Goal: Information Seeking & Learning: Learn about a topic

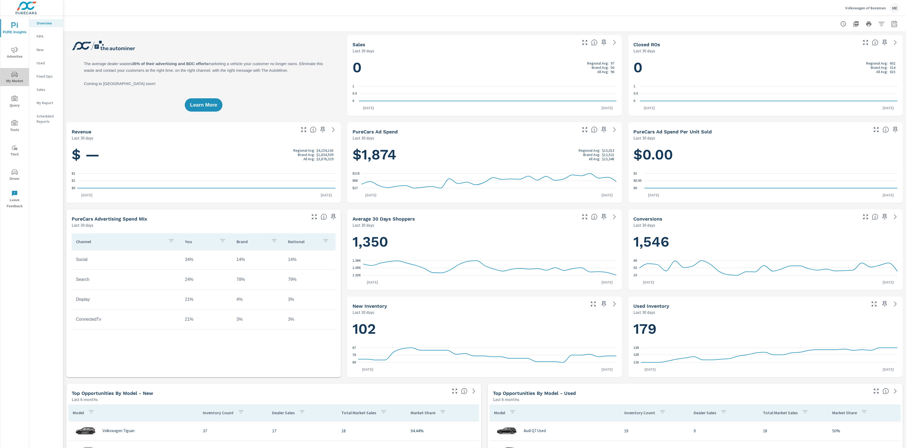
click at [12, 76] on icon "nav menu" at bounding box center [14, 74] width 6 height 5
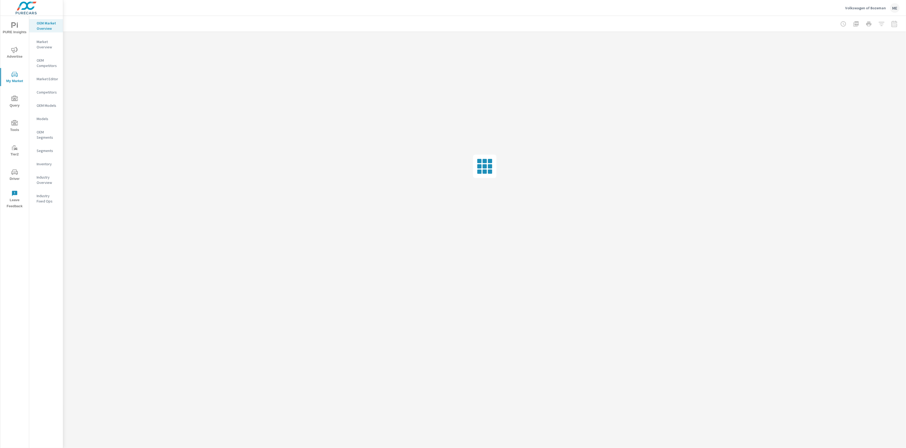
click at [138, 14] on div "Volkswagen of Bozeman ME" at bounding box center [485, 8] width 830 height 16
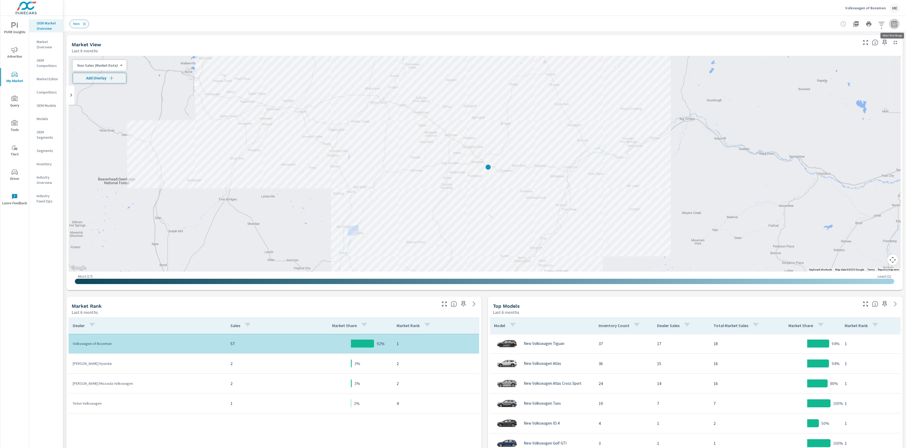
click at [894, 24] on icon "button" at bounding box center [894, 24] width 6 height 6
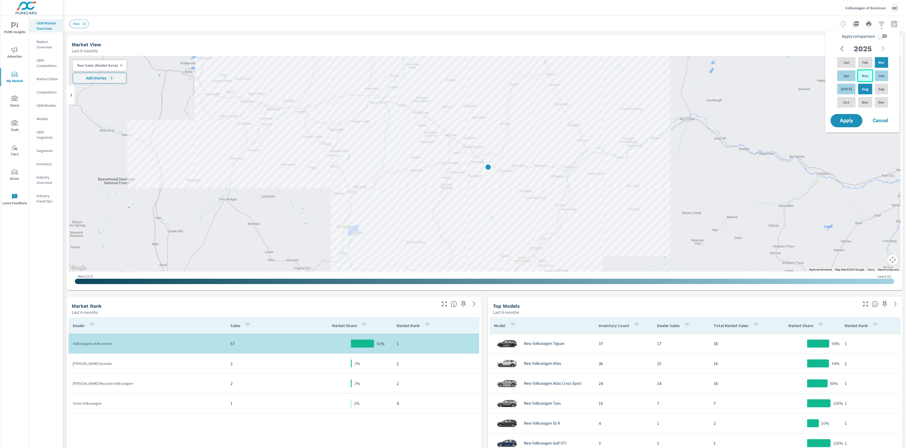
click at [866, 77] on div "May" at bounding box center [865, 75] width 16 height 13
click at [844, 89] on p "Jul" at bounding box center [846, 88] width 11 height 5
click at [884, 36] on input "Apply comparison" at bounding box center [880, 36] width 30 height 10
checkbox input "true"
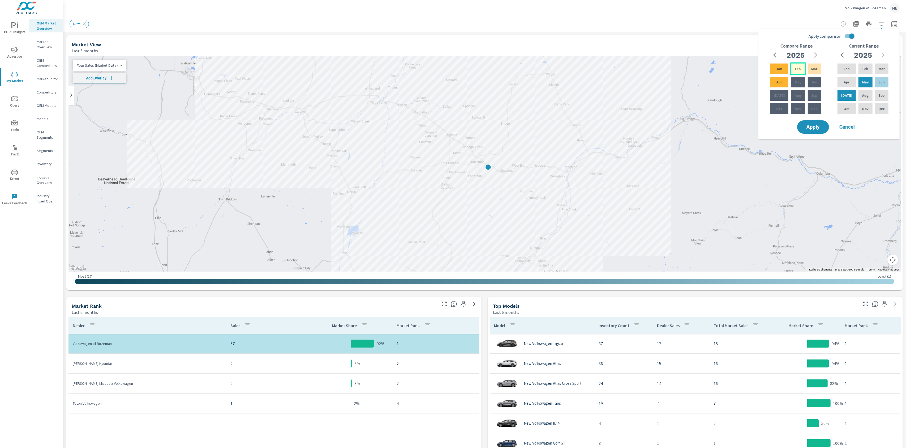
click at [795, 70] on p "Feb" at bounding box center [798, 68] width 6 height 5
click at [777, 83] on p "Apr" at bounding box center [780, 81] width 6 height 5
click at [819, 129] on span "Apply" at bounding box center [813, 127] width 22 height 5
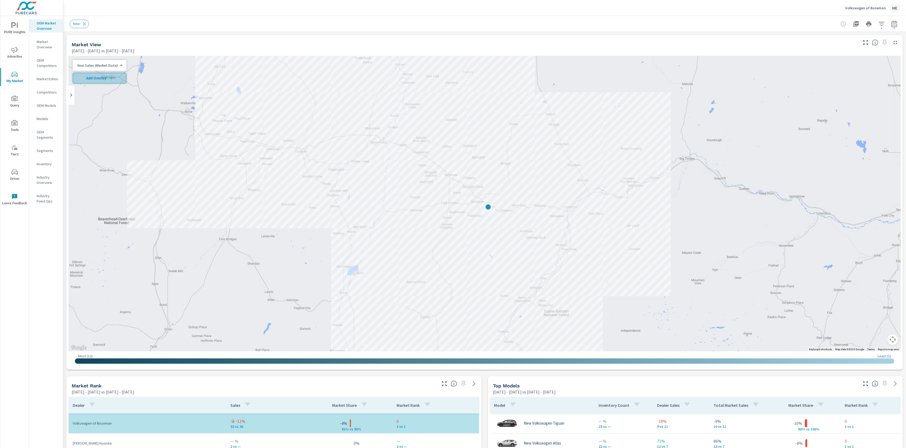
click at [105, 78] on span "Add Overlay" at bounding box center [99, 77] width 49 height 5
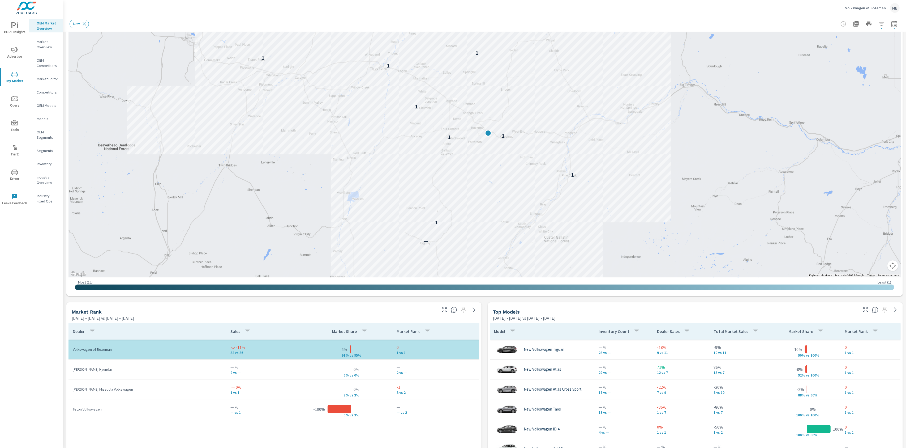
scroll to position [75, 0]
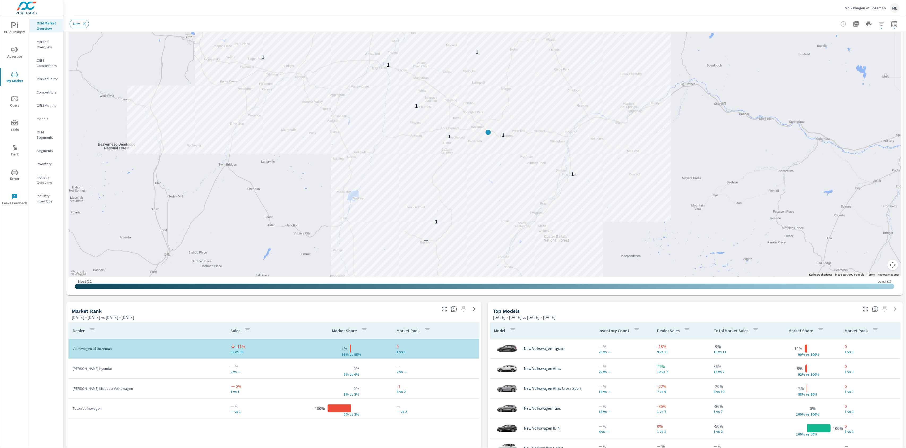
click at [486, 370] on div "Market View May 01, 2025 - Jul 31, 2025 vs Feb 01, 2025 - Apr 30, 2025 ← Move l…" at bounding box center [484, 411] width 843 height 909
click at [486, 354] on div "Market View May 01, 2025 - Jul 31, 2025 vs Feb 01, 2025 - Apr 30, 2025 ← Move l…" at bounding box center [484, 411] width 843 height 909
click at [883, 22] on icon "button" at bounding box center [882, 24] width 6 height 6
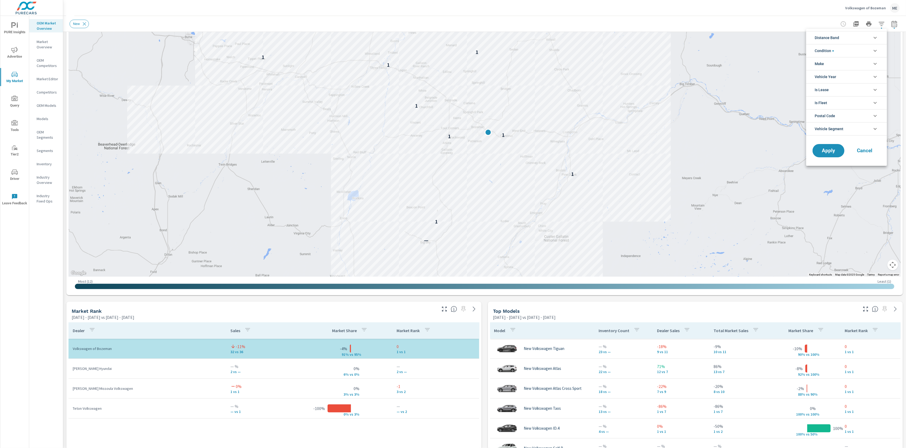
click at [825, 62] on li "Make" at bounding box center [846, 63] width 81 height 13
click at [825, 76] on span "Volkswagen" at bounding box center [853, 76] width 58 height 6
click at [834, 166] on button "Apply" at bounding box center [828, 163] width 33 height 14
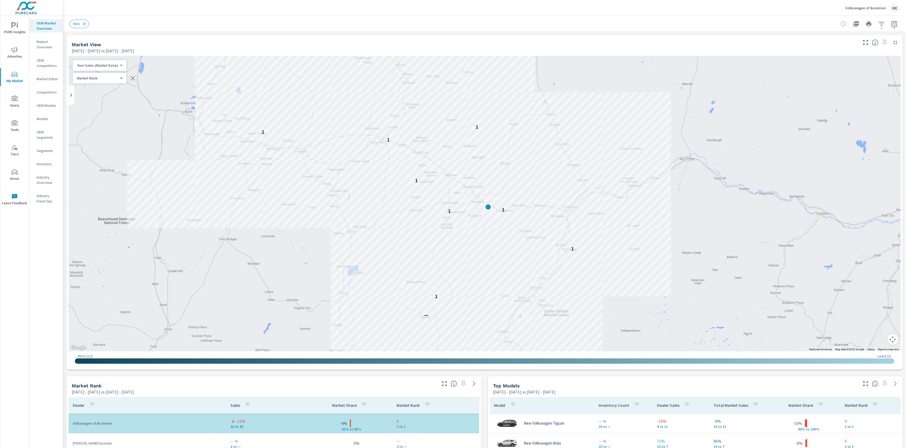
click at [886, 20] on div at bounding box center [869, 24] width 62 height 11
click at [884, 22] on icon "button" at bounding box center [882, 24] width 6 height 4
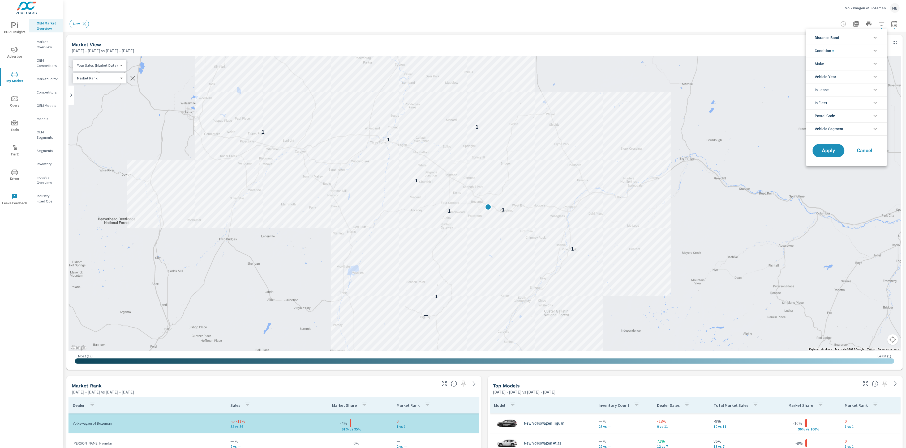
click at [823, 64] on span "Make" at bounding box center [819, 63] width 9 height 13
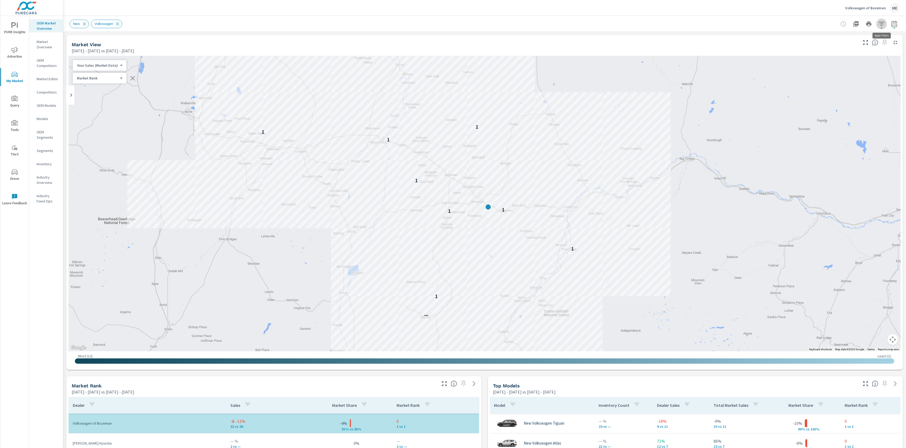
click at [882, 24] on icon "button" at bounding box center [882, 24] width 6 height 4
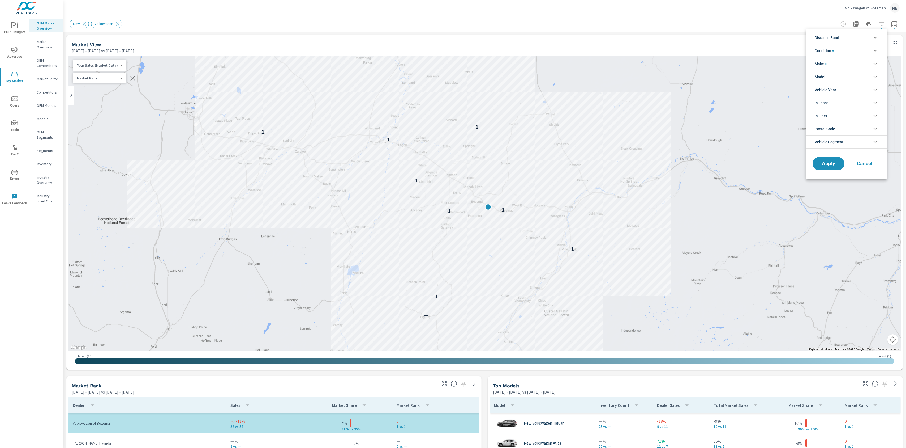
click at [828, 78] on li "Model" at bounding box center [846, 76] width 81 height 13
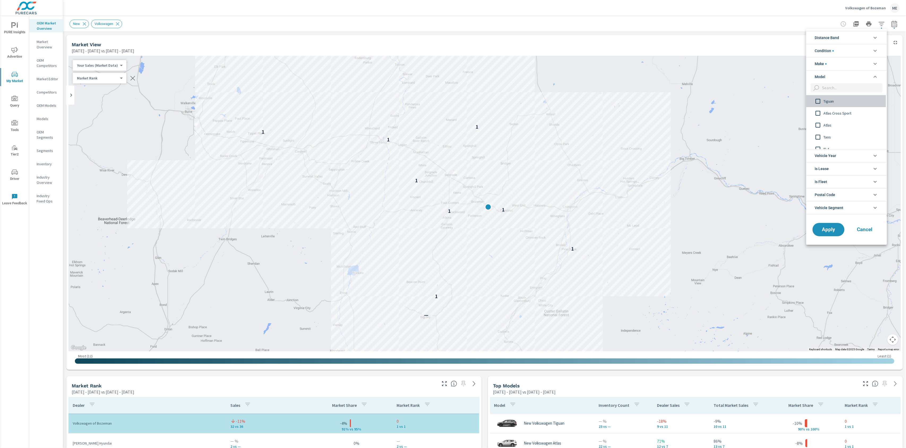
click at [834, 98] on span "Tiguan" at bounding box center [853, 101] width 58 height 6
click at [830, 228] on span "Apply" at bounding box center [829, 229] width 22 height 5
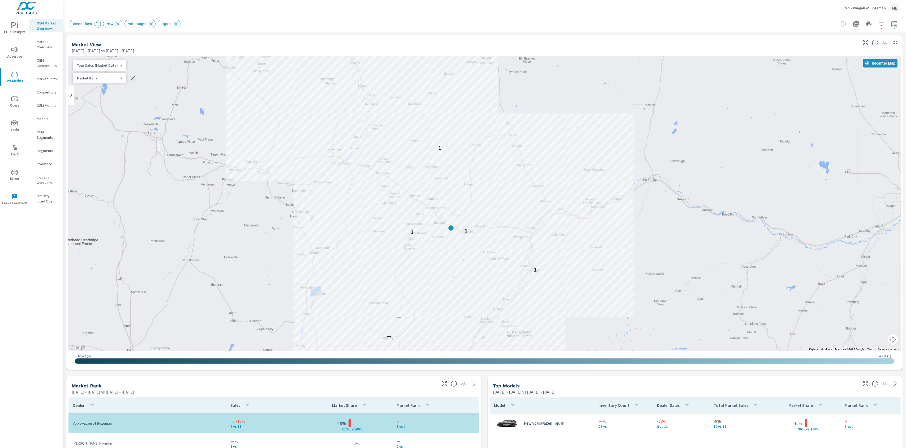
drag, startPoint x: 485, startPoint y: 211, endPoint x: 483, endPoint y: 249, distance: 37.7
click at [483, 249] on div "— — 1 1 1 — — 1" at bounding box center [823, 432] width 680 height 382
drag, startPoint x: 483, startPoint y: 249, endPoint x: 483, endPoint y: 233, distance: 15.7
click at [483, 233] on div "— — 1 1 1 — — 1" at bounding box center [485, 203] width 832 height 295
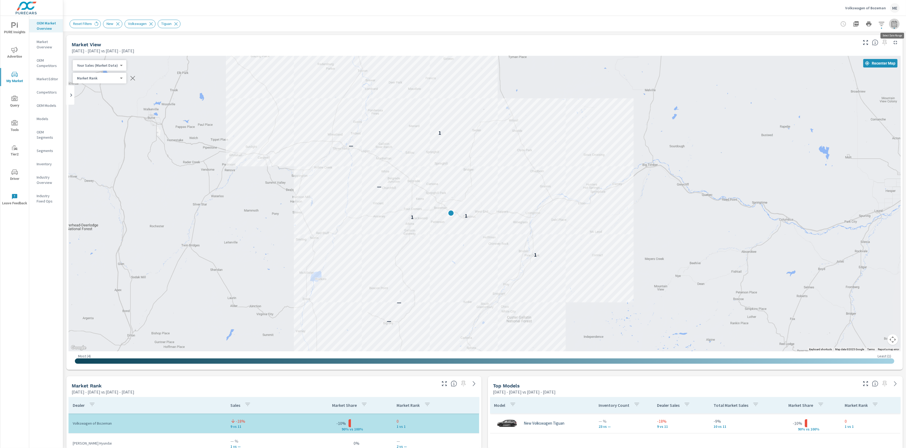
click at [896, 22] on icon "button" at bounding box center [895, 23] width 6 height 6
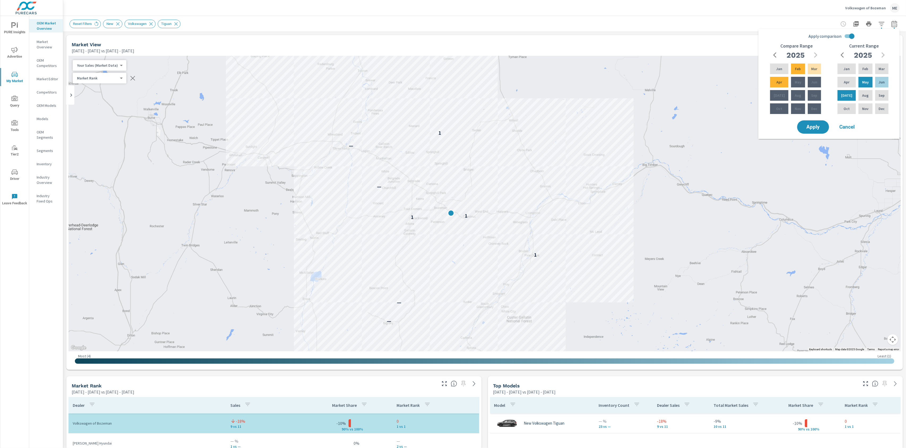
drag, startPoint x: 762, startPoint y: 11, endPoint x: 766, endPoint y: 11, distance: 3.5
click at [762, 11] on div "Volkswagen of Bozeman ME" at bounding box center [485, 8] width 830 height 16
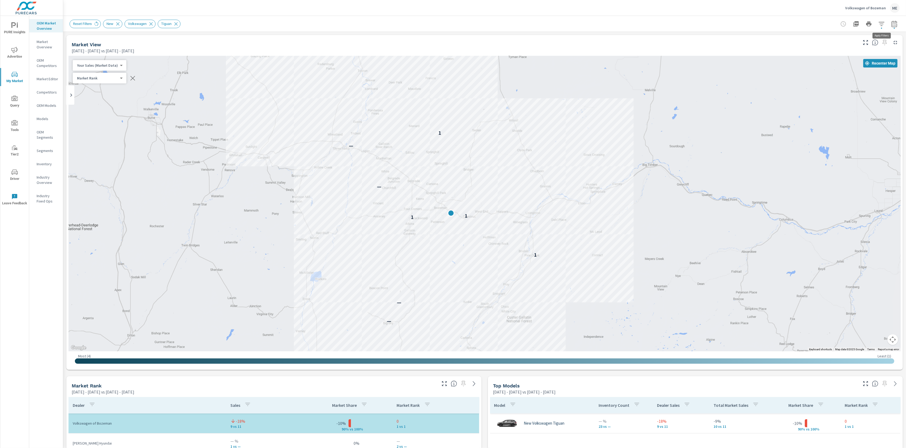
click at [878, 22] on button "button" at bounding box center [881, 24] width 11 height 11
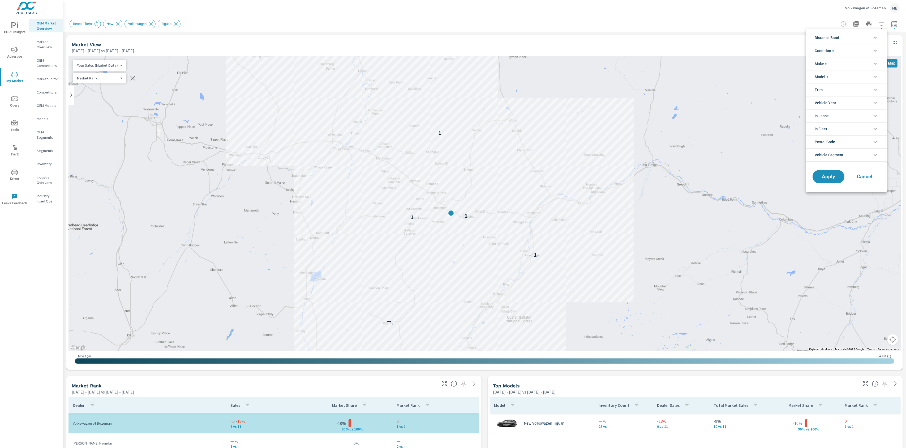
scroll to position [12, 0]
click at [835, 78] on li "Model" at bounding box center [846, 76] width 81 height 13
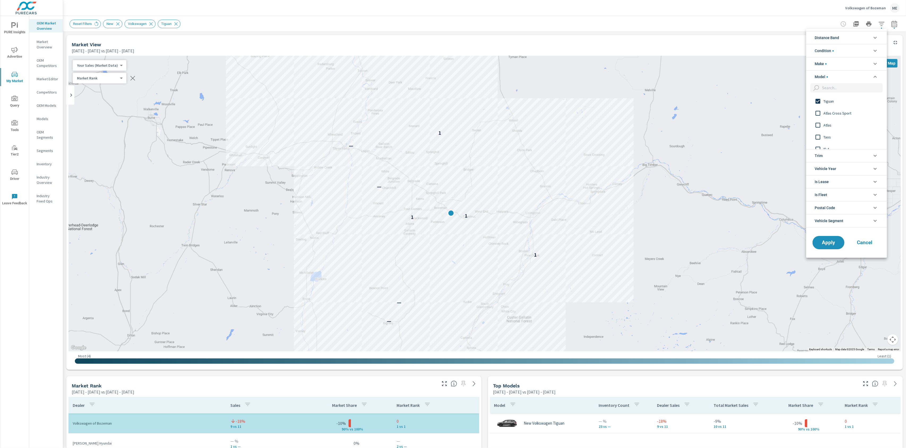
scroll to position [0, 0]
click at [659, 17] on div at bounding box center [453, 224] width 906 height 448
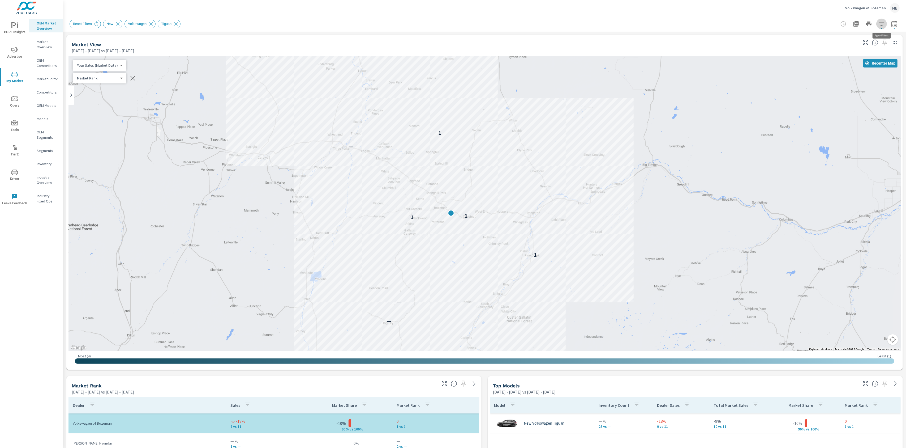
drag, startPoint x: 876, startPoint y: 24, endPoint x: 882, endPoint y: 23, distance: 5.1
click at [881, 23] on button "button" at bounding box center [881, 24] width 11 height 11
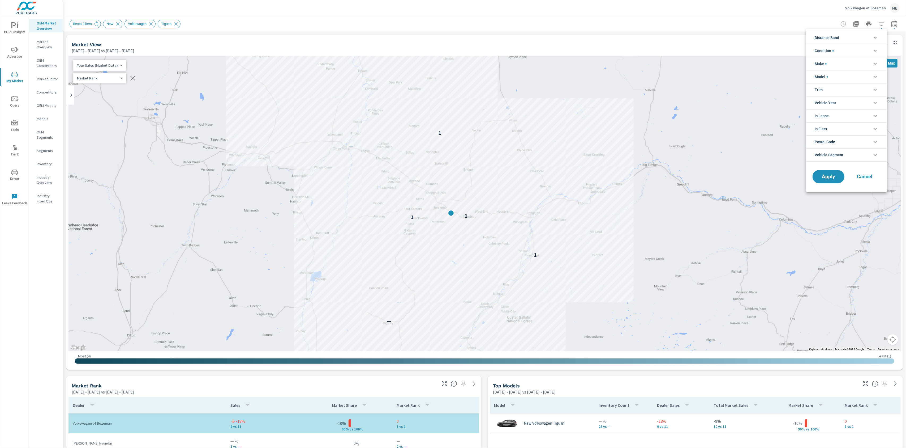
scroll to position [12, 0]
click at [852, 154] on li "Vehicle Segment" at bounding box center [846, 154] width 81 height 13
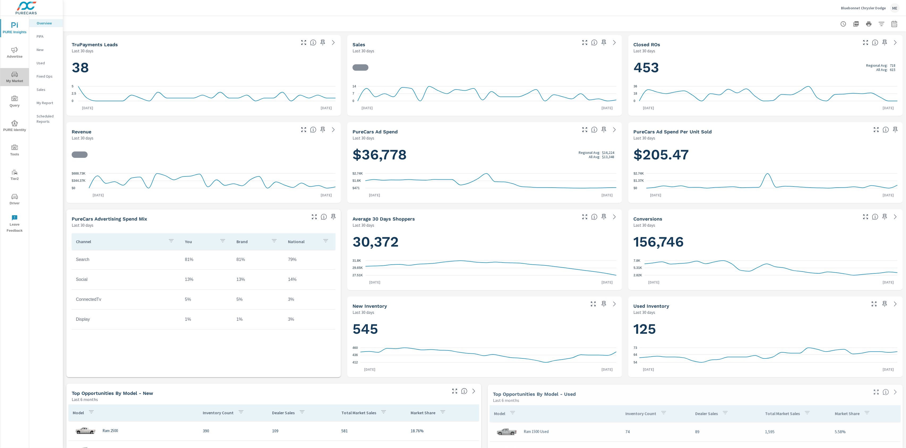
click at [8, 73] on span "My Market" at bounding box center [14, 77] width 25 height 13
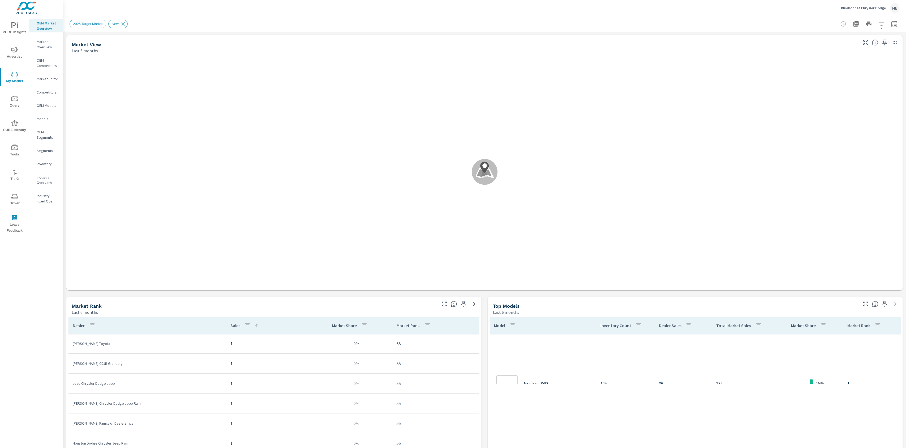
scroll to position [139, 0]
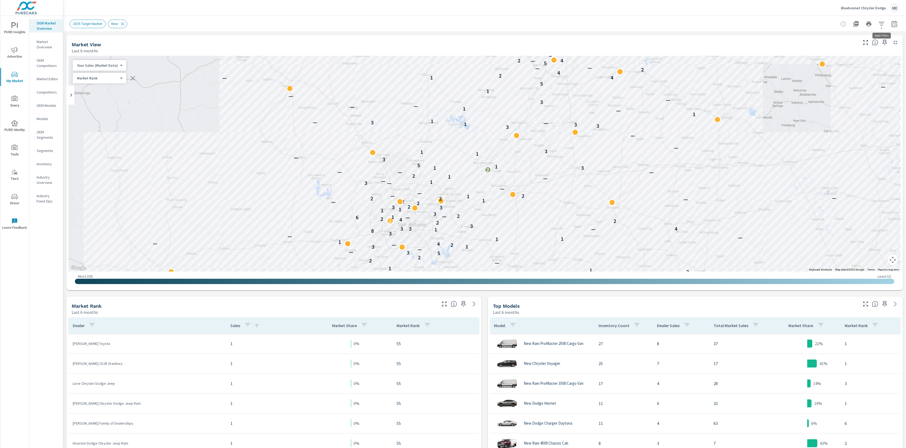
click at [881, 23] on icon "button" at bounding box center [882, 24] width 6 height 6
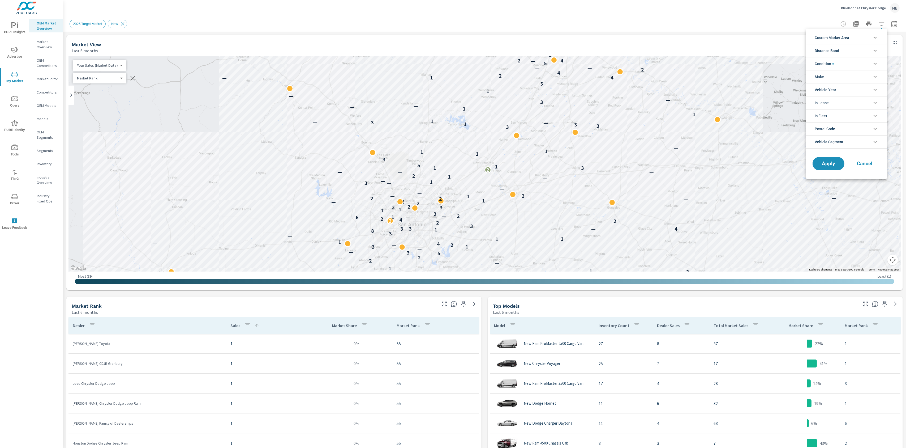
click at [38, 64] on div at bounding box center [453, 224] width 906 height 448
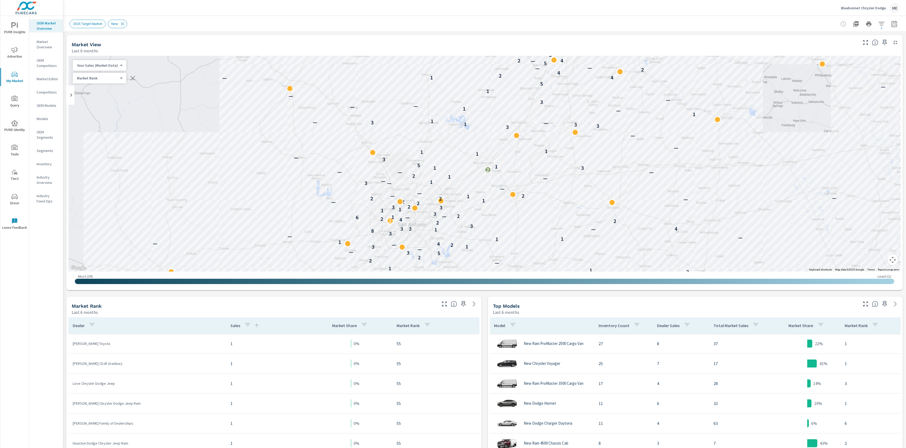
click at [42, 50] on div "Market Overview" at bounding box center [46, 44] width 34 height 13
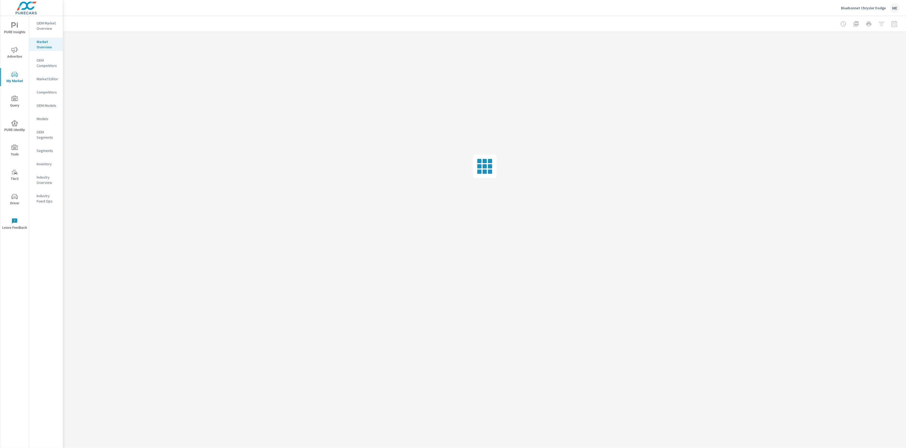
click at [560, 14] on div "Bluebonnet Chrysler Dodge ME" at bounding box center [485, 8] width 830 height 16
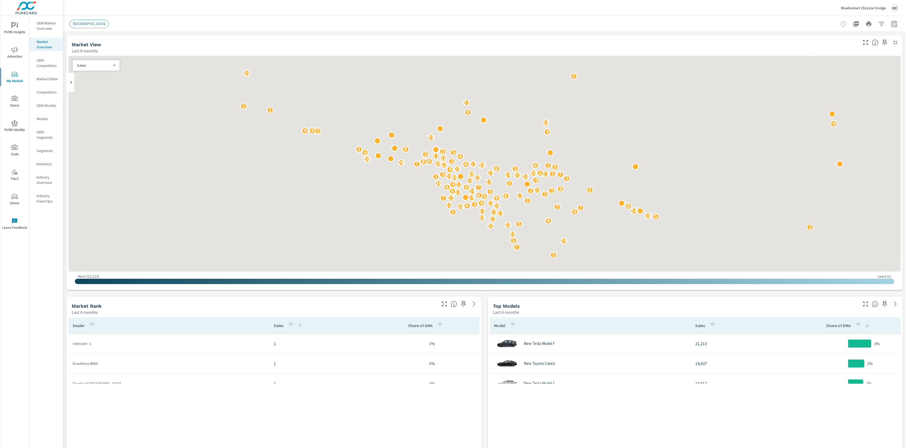
scroll to position [239, 0]
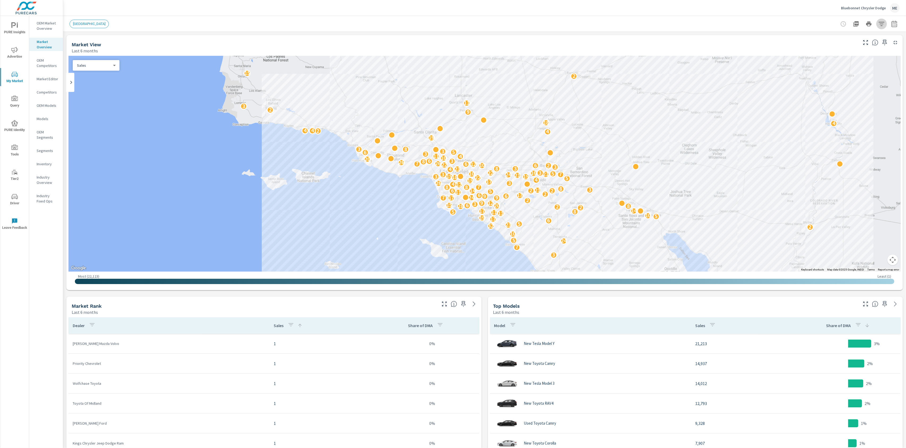
click at [881, 22] on icon "button" at bounding box center [882, 24] width 6 height 4
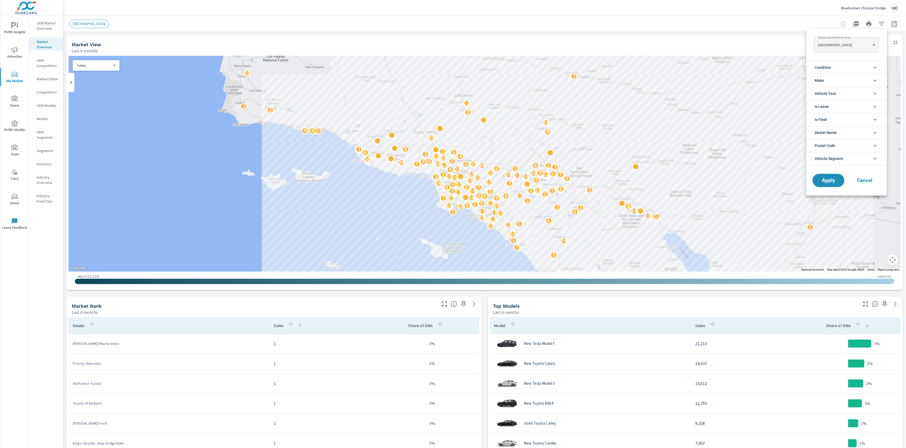
click at [831, 43] on p "LOS ANGELES" at bounding box center [844, 44] width 52 height 5
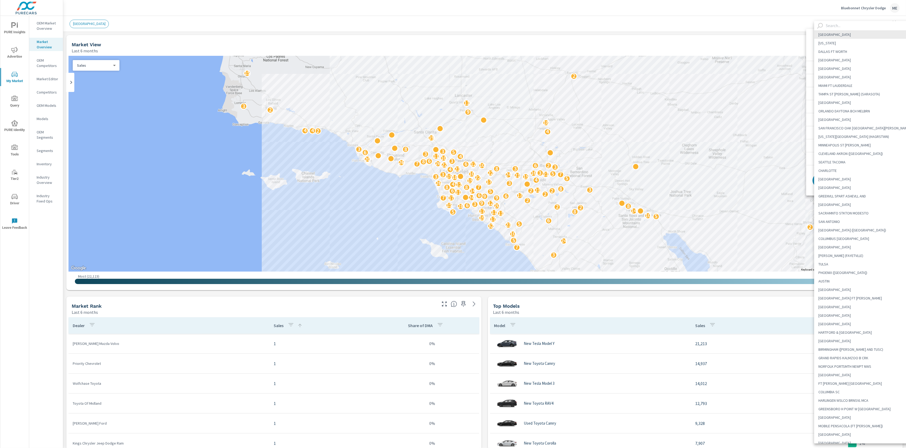
click at [839, 26] on input "text" at bounding box center [869, 25] width 91 height 9
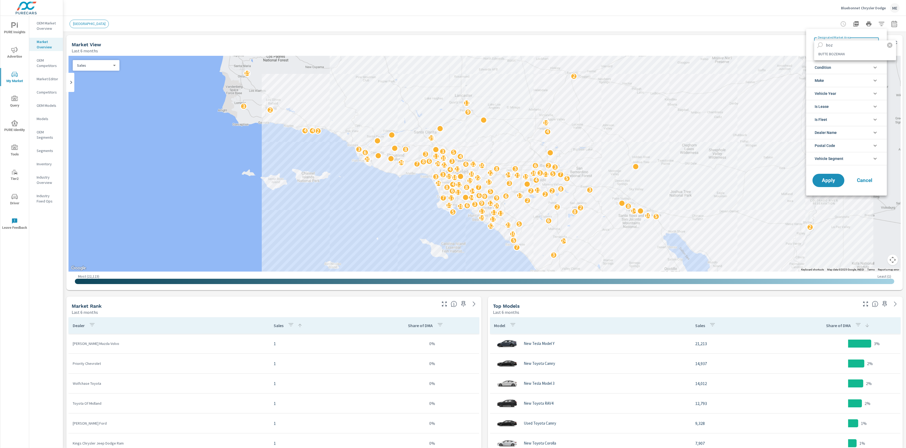
type input "boz"
click at [840, 55] on li "BUTTE BOZEMAN" at bounding box center [855, 54] width 82 height 8
type Area "BUTTE BOZEMAN"
click at [839, 159] on span "Vehicle Segment" at bounding box center [829, 158] width 29 height 13
click at [840, 184] on span "Compact Utility" at bounding box center [853, 183] width 58 height 6
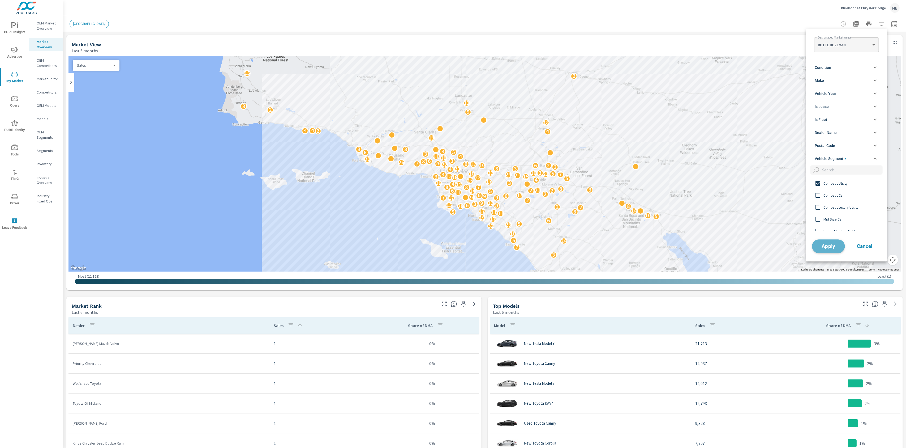
click at [828, 246] on span "Apply" at bounding box center [829, 245] width 22 height 5
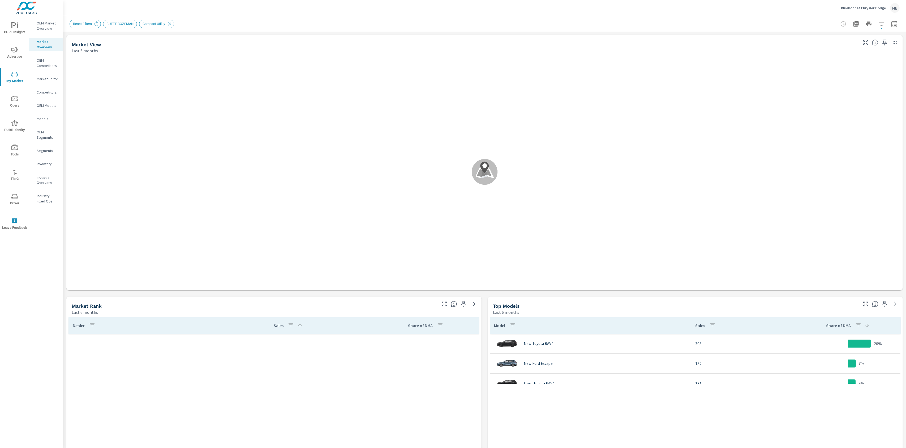
scroll to position [239, 0]
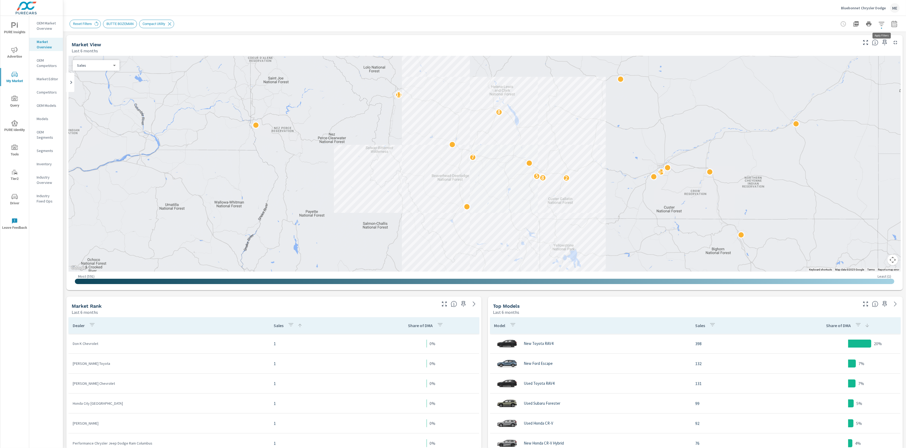
click at [880, 19] on button "button" at bounding box center [881, 24] width 11 height 11
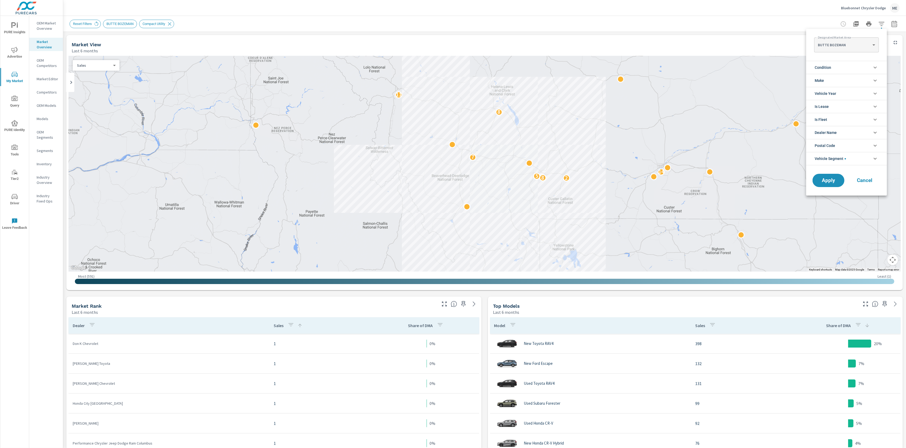
scroll to position [12, 0]
click at [827, 69] on span "Condition" at bounding box center [823, 67] width 16 height 13
drag, startPoint x: 827, startPoint y: 79, endPoint x: 832, endPoint y: 117, distance: 38.3
click at [827, 79] on span "New" at bounding box center [853, 80] width 58 height 6
click at [832, 206] on span "Apply" at bounding box center [829, 204] width 22 height 5
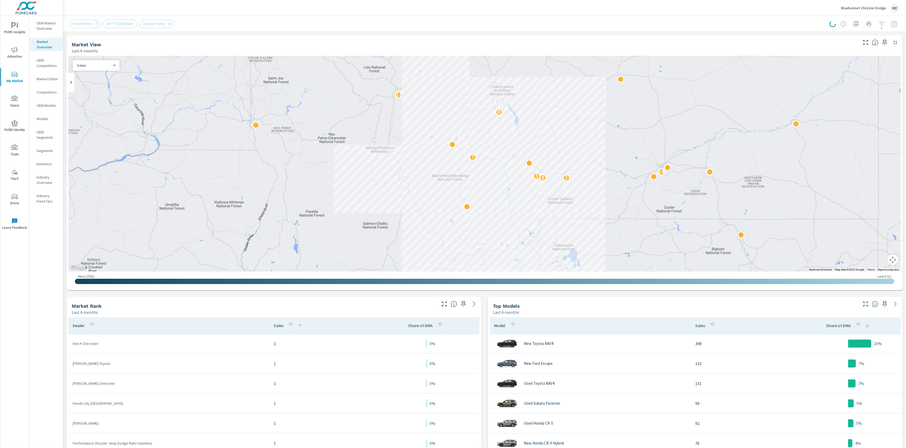
click at [452, 23] on div "Reset Filters BUTTE BOZEMAN Compact Utility" at bounding box center [443, 24] width 747 height 8
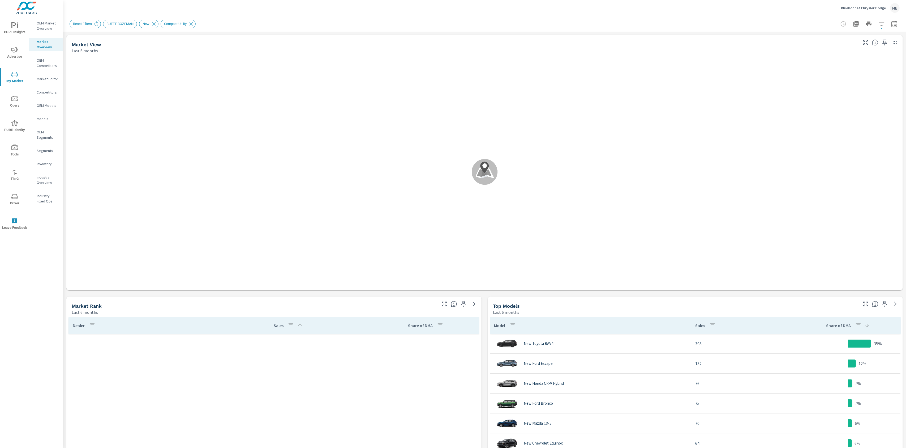
scroll to position [239, 0]
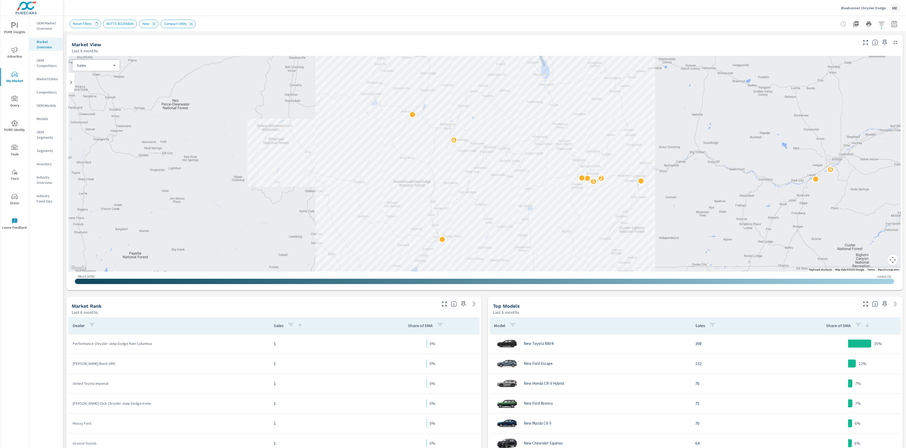
click at [742, 34] on div "Market View Last 6 months ← Move left → Move right ↑ Move up ↓ Move down + Zoom…" at bounding box center [484, 358] width 843 height 653
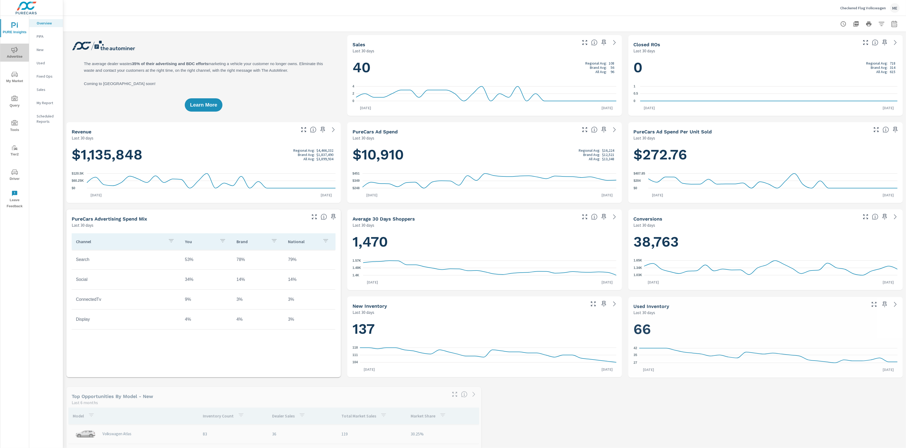
click at [14, 53] on icon "nav menu" at bounding box center [14, 50] width 6 height 6
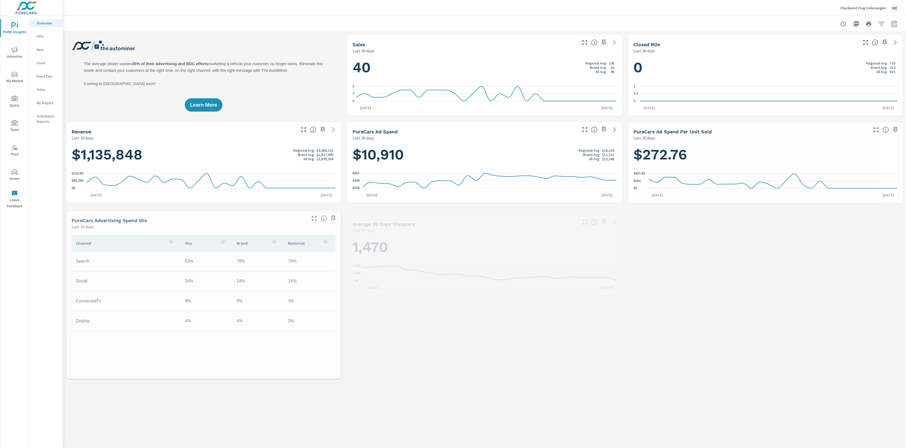
click at [15, 79] on span "My Market" at bounding box center [14, 77] width 25 height 13
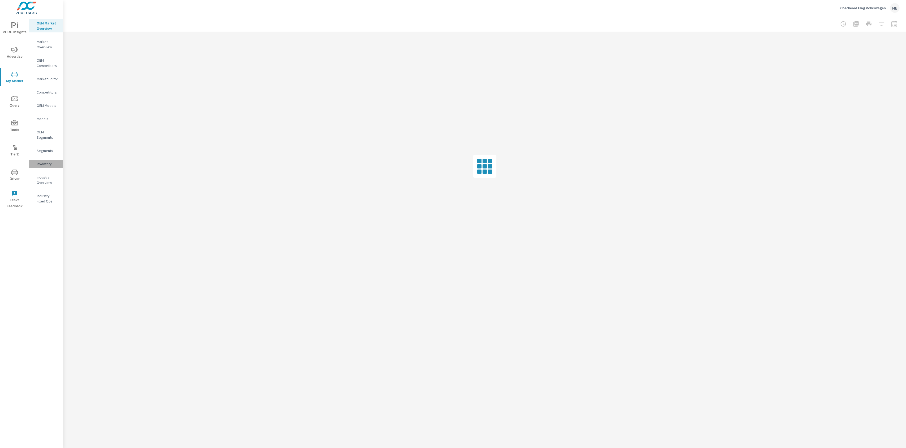
click at [45, 164] on p "Inventory" at bounding box center [48, 163] width 22 height 5
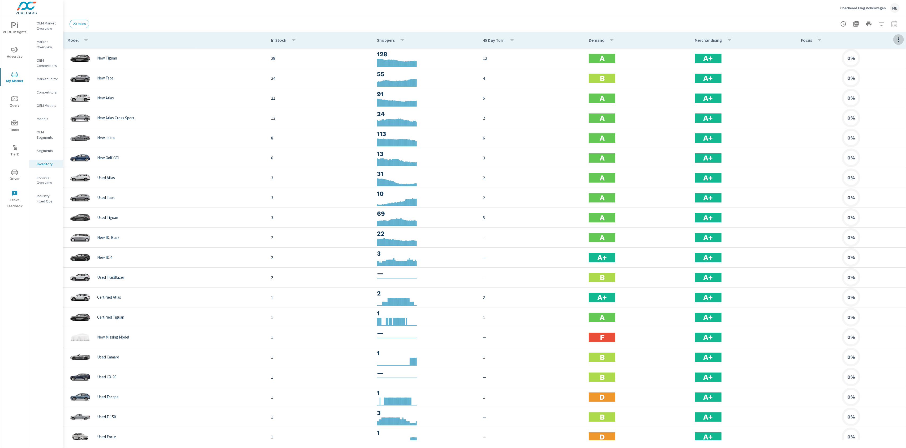
click at [899, 39] on icon "button" at bounding box center [899, 39] width 6 height 6
click at [886, 122] on span "Customize columns..." at bounding box center [881, 123] width 33 height 5
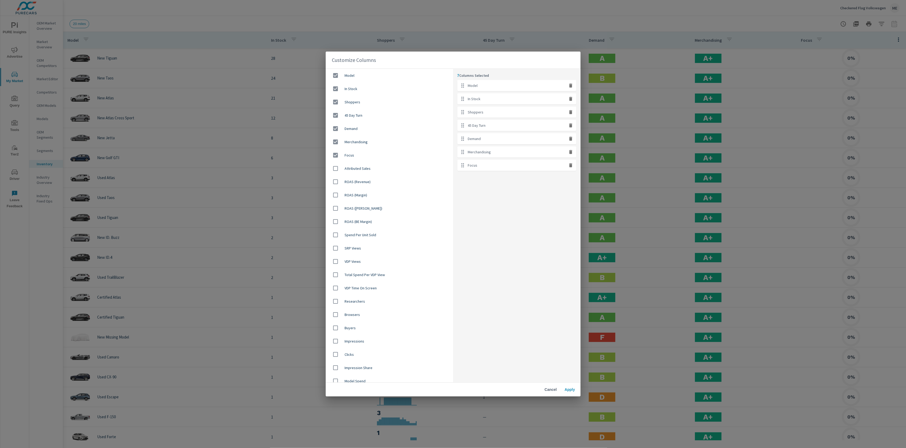
click at [572, 165] on icon "button" at bounding box center [570, 165] width 3 height 4
checkbox input "false"
click at [573, 389] on span "Apply" at bounding box center [570, 389] width 13 height 5
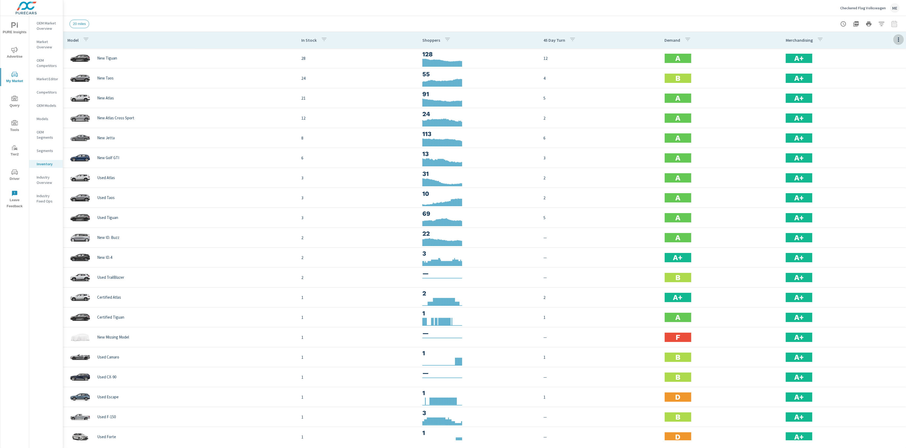
click at [899, 38] on icon "button" at bounding box center [898, 39] width 1 height 4
click at [883, 70] on span "Audience" at bounding box center [881, 70] width 33 height 5
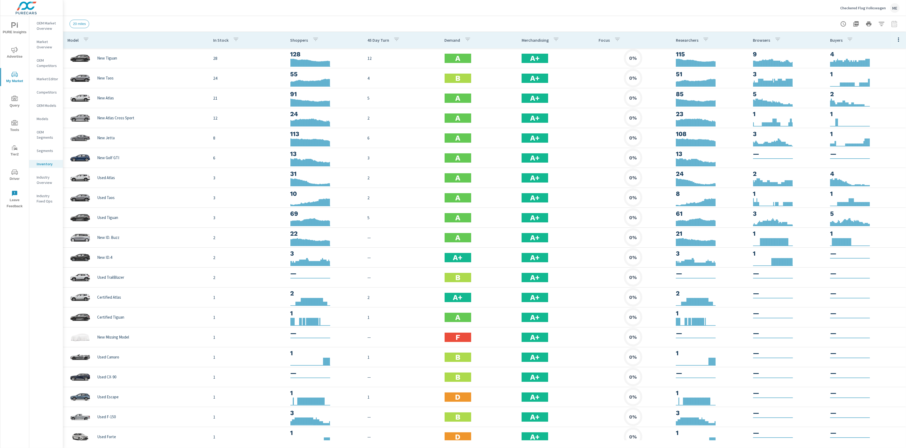
click at [904, 37] on div at bounding box center [898, 40] width 15 height 16
click at [901, 38] on icon "button" at bounding box center [899, 39] width 6 height 6
click at [888, 125] on span "Customize columns..." at bounding box center [881, 123] width 33 height 5
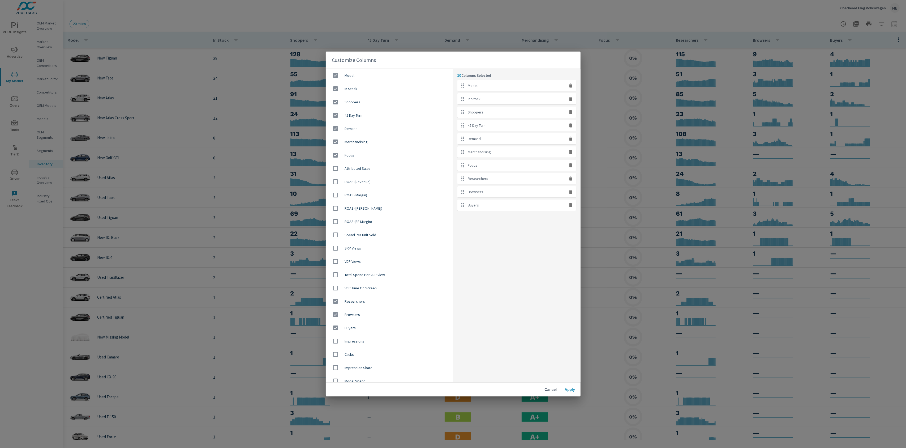
click at [567, 166] on div "Focus" at bounding box center [516, 165] width 119 height 11
click at [571, 166] on icon "button" at bounding box center [570, 165] width 3 height 4
checkbox input "false"
click at [573, 390] on span "Apply" at bounding box center [570, 389] width 13 height 5
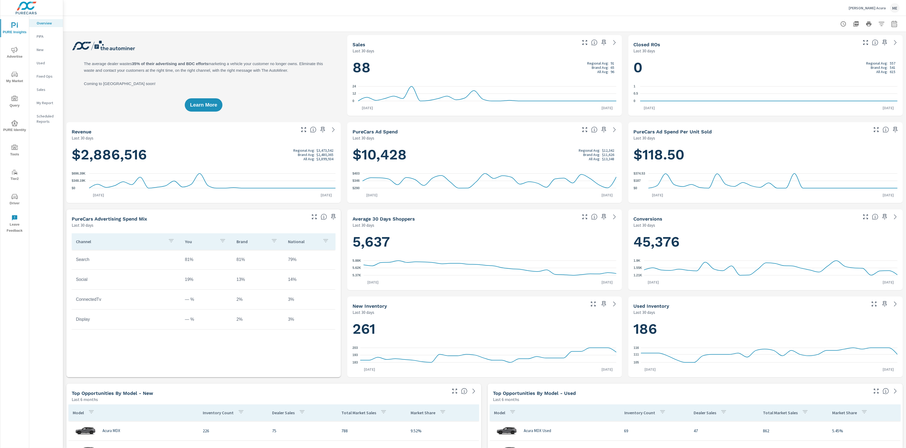
click at [19, 152] on span "Tools" at bounding box center [14, 150] width 25 height 13
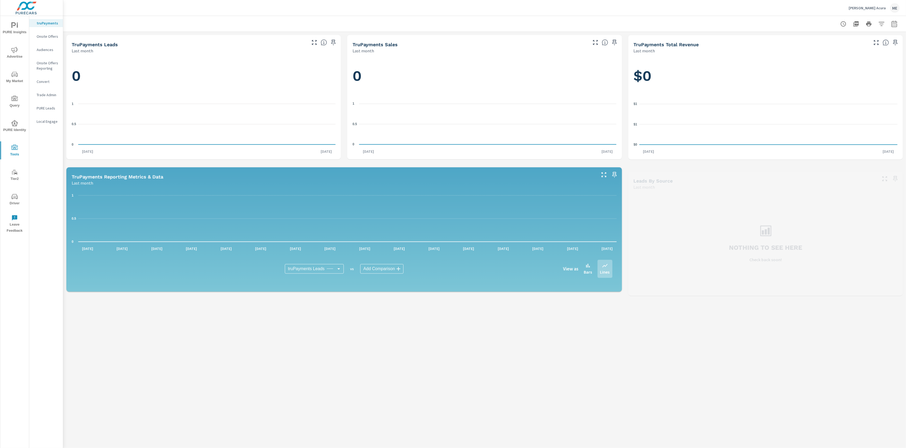
click at [51, 36] on p "Onsite Offers" at bounding box center [48, 36] width 22 height 5
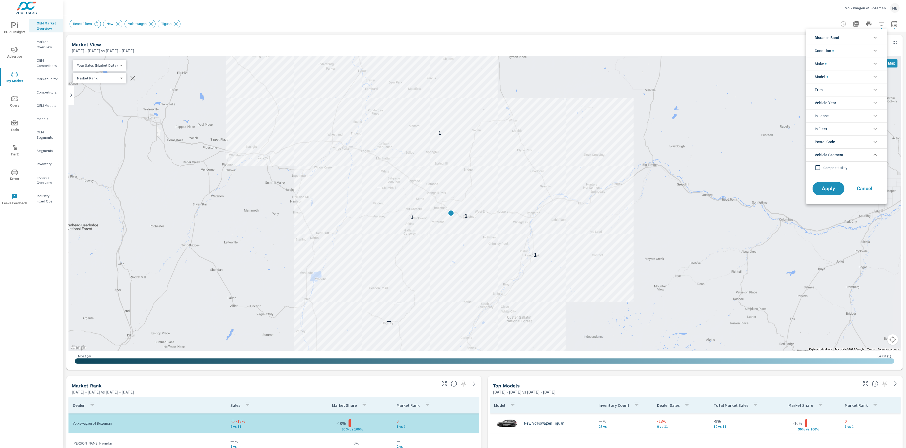
scroll to position [12, 0]
click at [774, 28] on div at bounding box center [453, 224] width 906 height 448
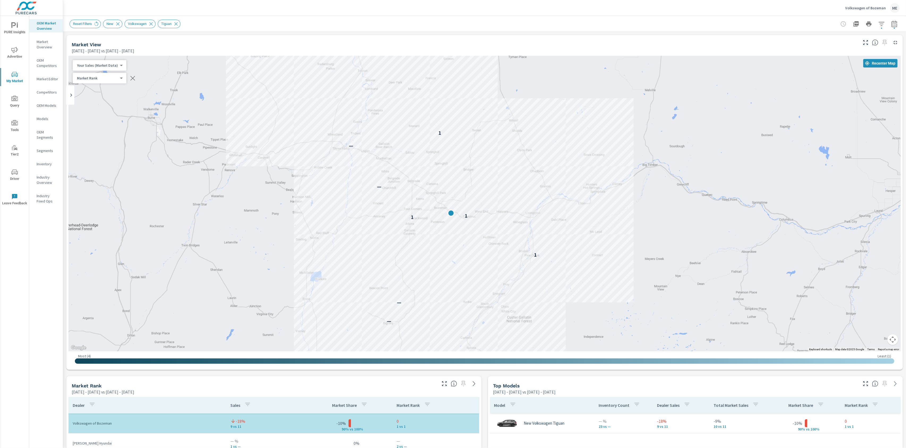
click at [761, 26] on div "Reset Filters New Volkswagen Tiguan" at bounding box center [448, 24] width 756 height 8
click at [706, 29] on div "Reset Filters New Volkswagen Tiguan" at bounding box center [485, 24] width 830 height 16
click at [90, 63] on body "PURE Insights Advertise My Market Query Tools Tier2 Driver Leave Feedback OEM M…" at bounding box center [453, 224] width 906 height 448
click at [99, 81] on li "Total Market Sales" at bounding box center [99, 82] width 52 height 8
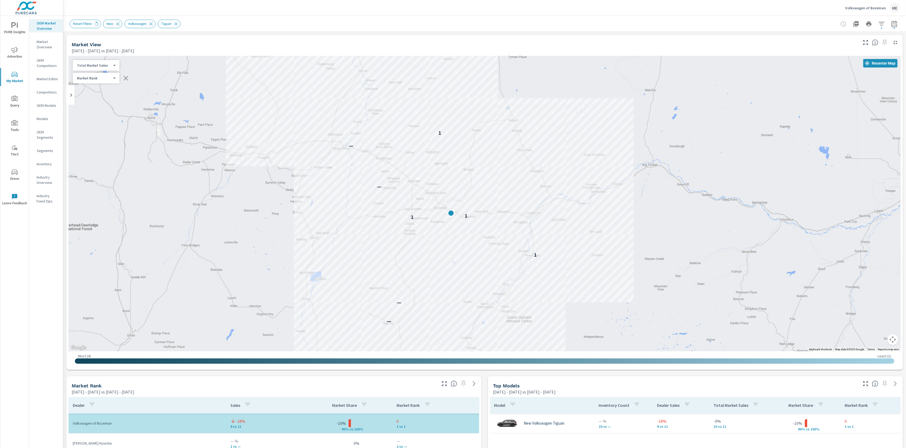
click at [82, 61] on div "Total Market Sales 2 ​" at bounding box center [96, 65] width 47 height 11
click at [84, 63] on body "PURE Insights Advertise My Market Query Tools Tier2 Driver Leave Feedback OEM M…" at bounding box center [453, 224] width 906 height 448
click at [100, 47] on li "Your Sales (Market Data)" at bounding box center [99, 48] width 52 height 8
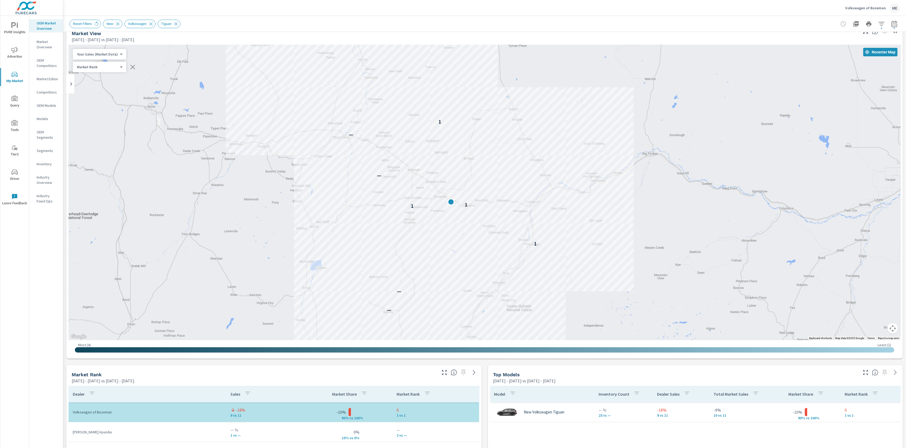
scroll to position [13, 0]
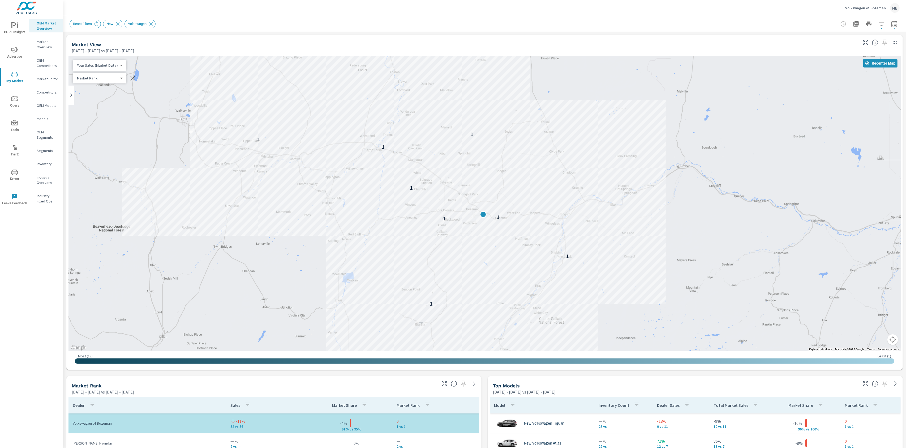
drag, startPoint x: 503, startPoint y: 115, endPoint x: 498, endPoint y: 123, distance: 9.0
click at [498, 123] on div "— 1 1 1 1 1 1 1 1" at bounding box center [485, 203] width 832 height 295
click at [470, 11] on div "Volkswagen of Bozeman ME" at bounding box center [485, 8] width 830 height 16
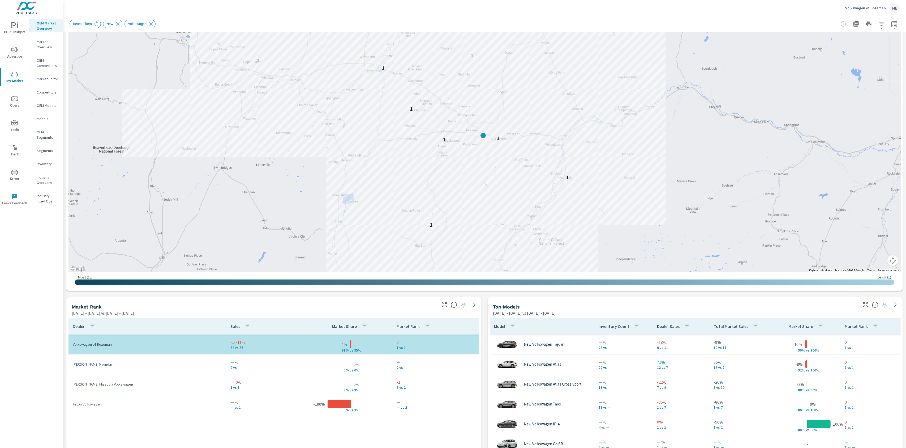
scroll to position [79, 0]
click at [484, 349] on div "Market View [DATE] - [DATE] vs [DATE] - [DATE] ← Move left → Move right ↑ Move …" at bounding box center [484, 407] width 843 height 909
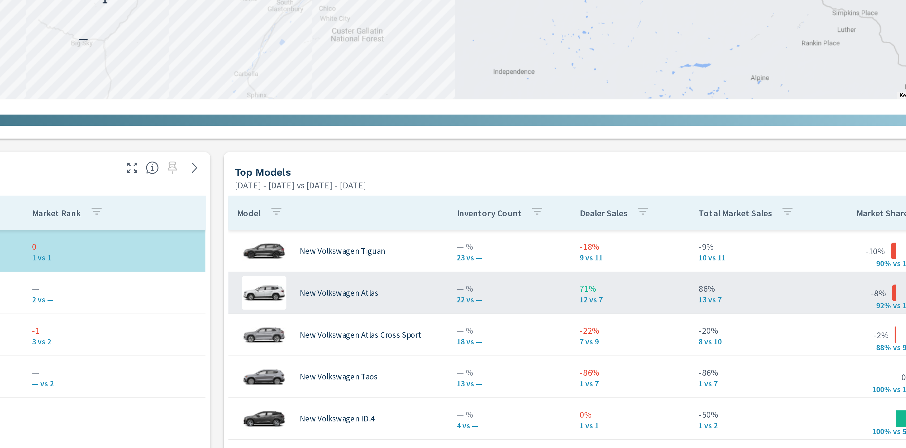
scroll to position [147, 0]
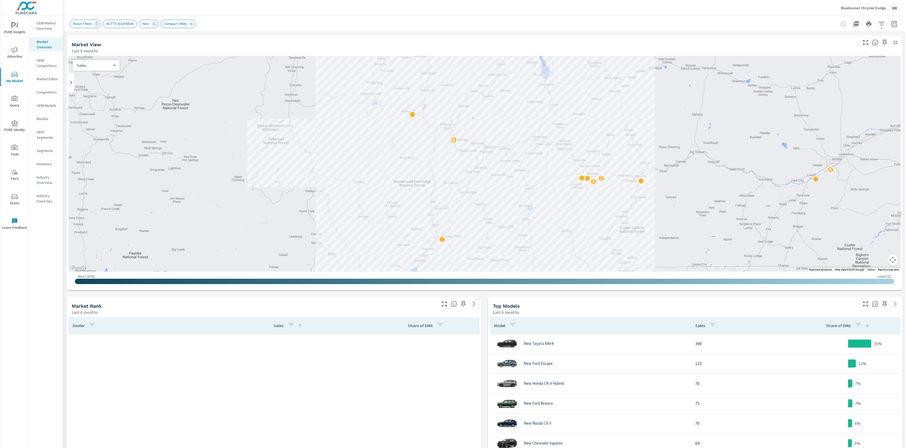
scroll to position [239, 0]
click at [483, 322] on div "Market View Last 6 months ← Move left → Move right ↑ Move up ↓ Move down + Zoom…" at bounding box center [484, 358] width 843 height 653
click at [866, 308] on button "button" at bounding box center [866, 304] width 8 height 8
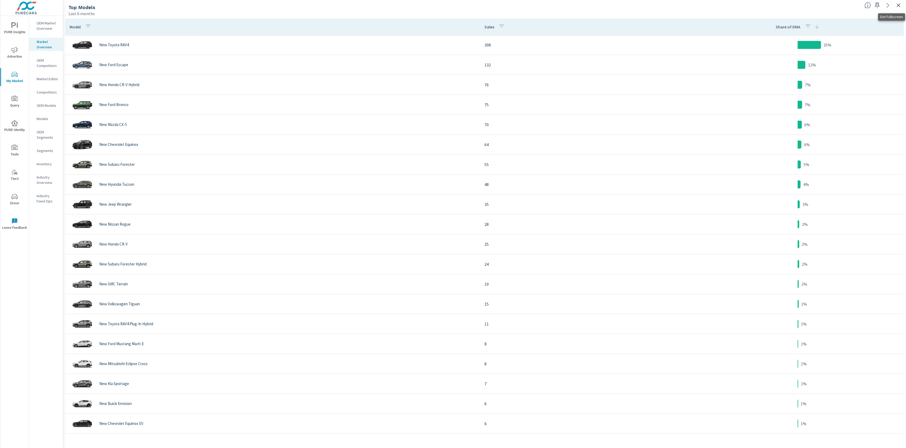
click at [900, 5] on icon "button" at bounding box center [899, 5] width 6 height 6
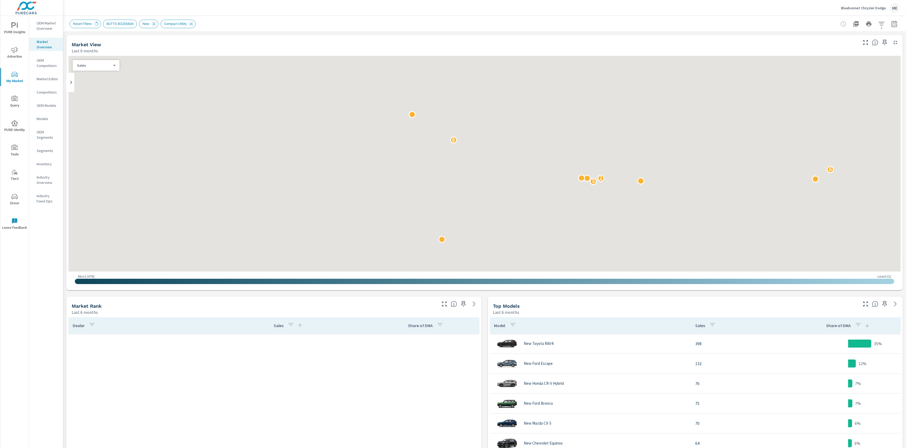
scroll to position [239, 0]
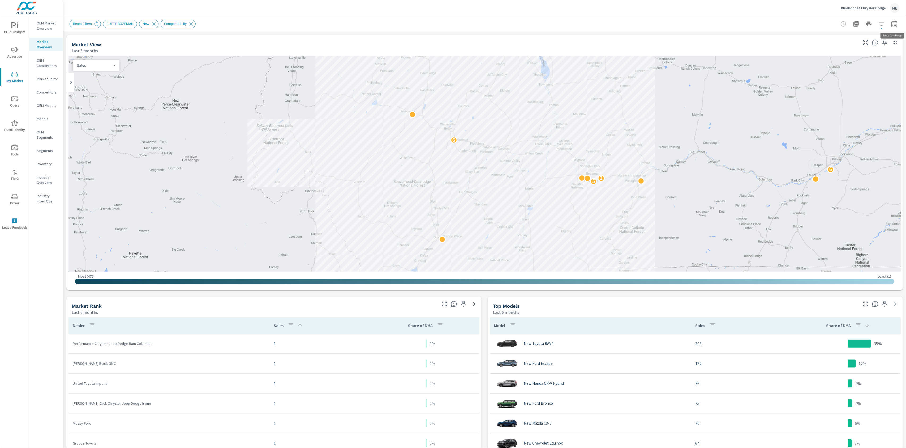
click at [897, 27] on icon "button" at bounding box center [895, 23] width 6 height 6
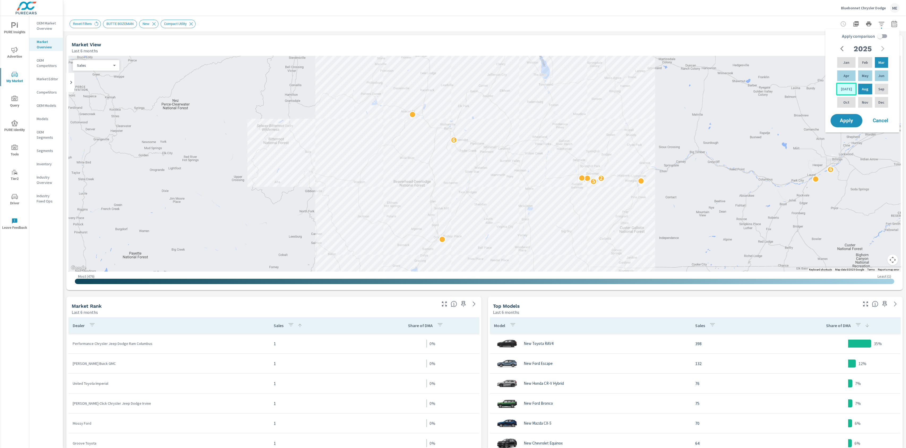
drag, startPoint x: 865, startPoint y: 74, endPoint x: 844, endPoint y: 90, distance: 26.6
click at [865, 74] on p "May" at bounding box center [865, 75] width 7 height 5
drag, startPoint x: 843, startPoint y: 90, endPoint x: 850, endPoint y: 87, distance: 7.3
click at [845, 89] on p "[DATE]" at bounding box center [846, 88] width 11 height 5
click at [880, 37] on input "Apply comparison" at bounding box center [880, 36] width 30 height 10
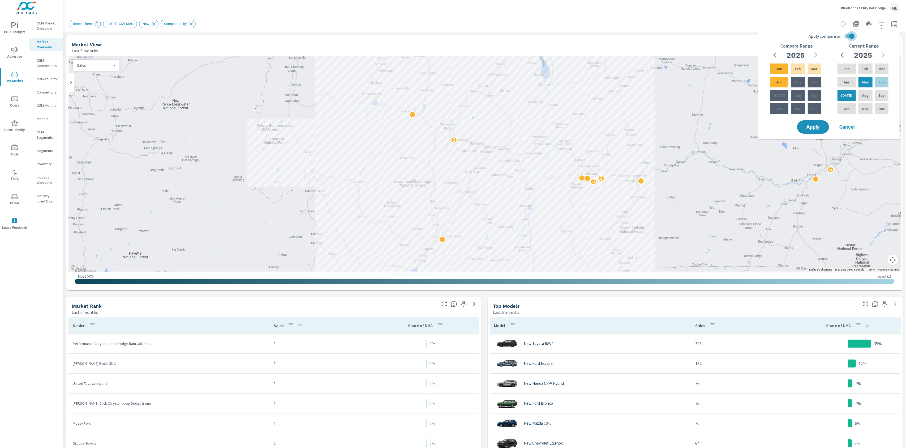
click at [847, 38] on input "Apply comparison" at bounding box center [852, 36] width 30 height 10
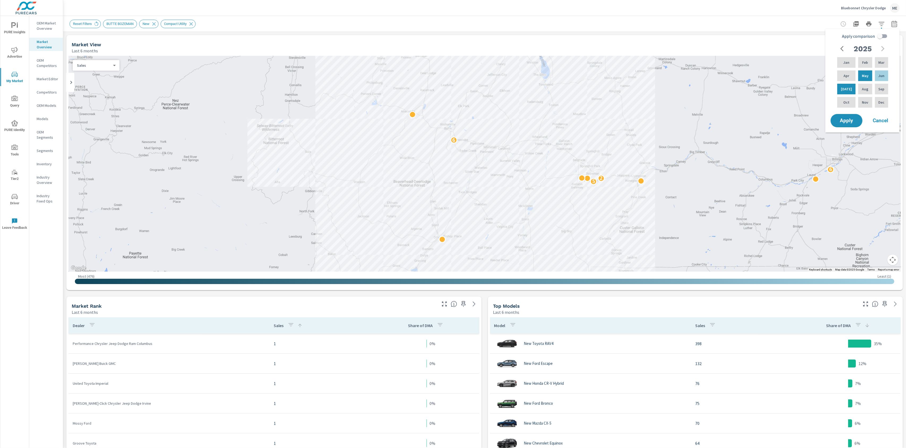
drag, startPoint x: 881, startPoint y: 36, endPoint x: 855, endPoint y: 39, distance: 25.7
click at [881, 36] on input "Apply comparison" at bounding box center [880, 36] width 30 height 10
checkbox input "true"
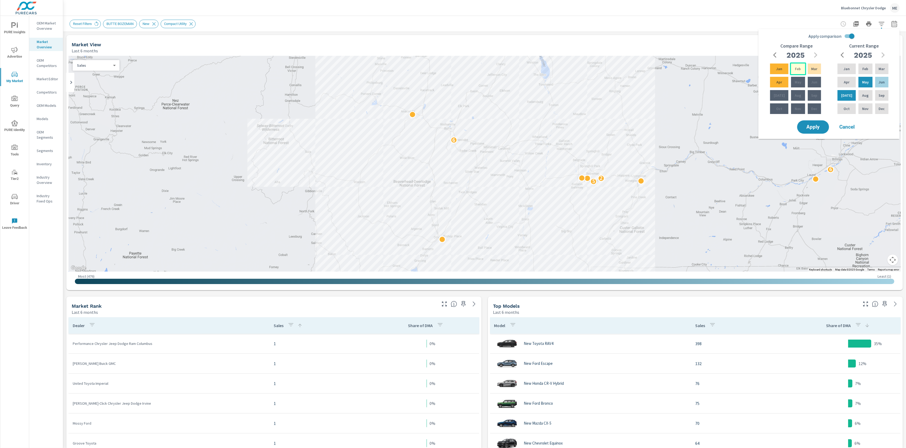
click at [796, 65] on div "Feb" at bounding box center [798, 68] width 16 height 13
click at [772, 80] on div "Apr" at bounding box center [779, 82] width 20 height 13
click at [819, 122] on button "Apply" at bounding box center [813, 127] width 33 height 14
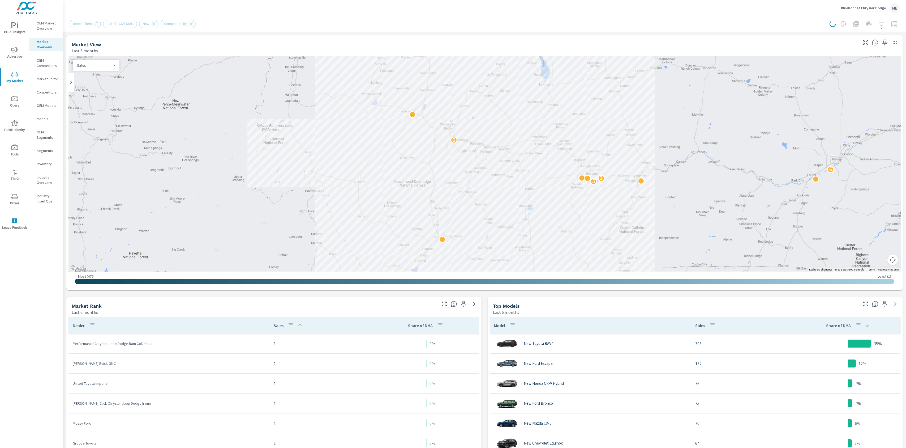
click at [496, 40] on div "Market View Last 6 months" at bounding box center [462, 44] width 793 height 19
click at [486, 355] on div "Market View Last 6 months ← Move left → Move right ↑ Move up ↓ Move down + Zoom…" at bounding box center [484, 358] width 843 height 653
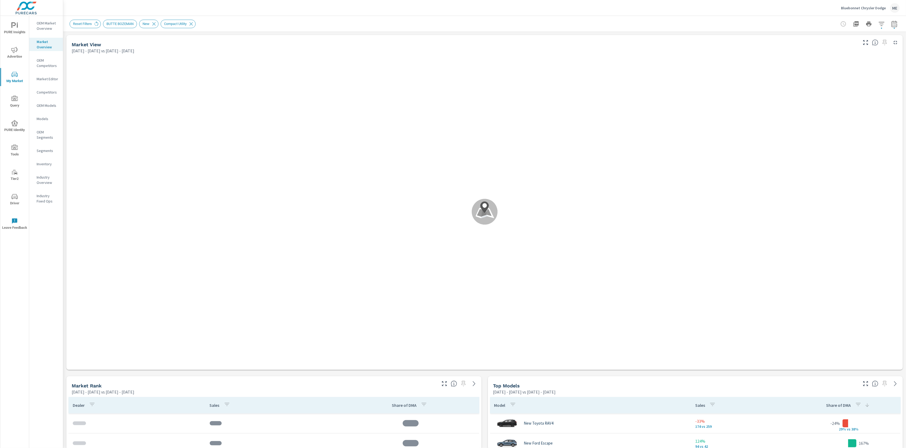
scroll to position [199, 0]
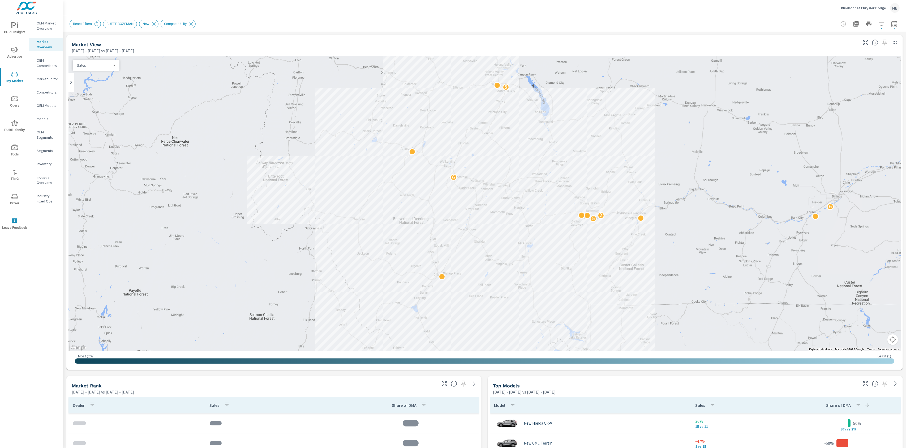
scroll to position [91, 0]
click at [867, 44] on icon "button" at bounding box center [866, 42] width 6 height 6
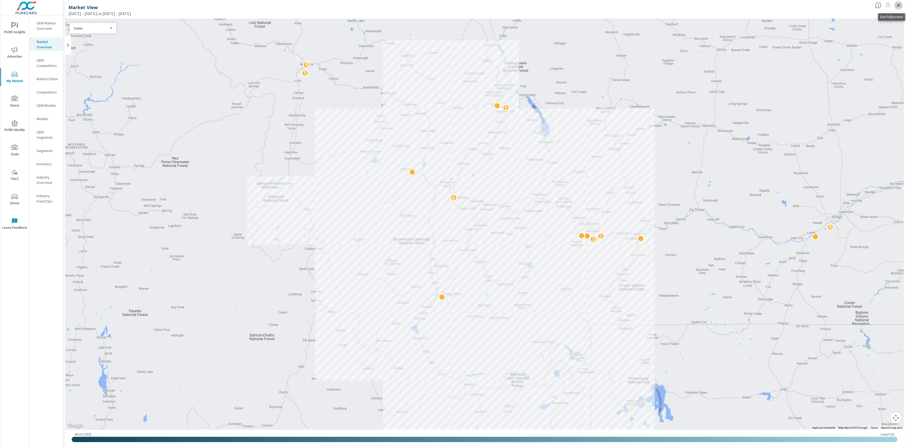
click at [900, 5] on icon "button" at bounding box center [899, 5] width 6 height 6
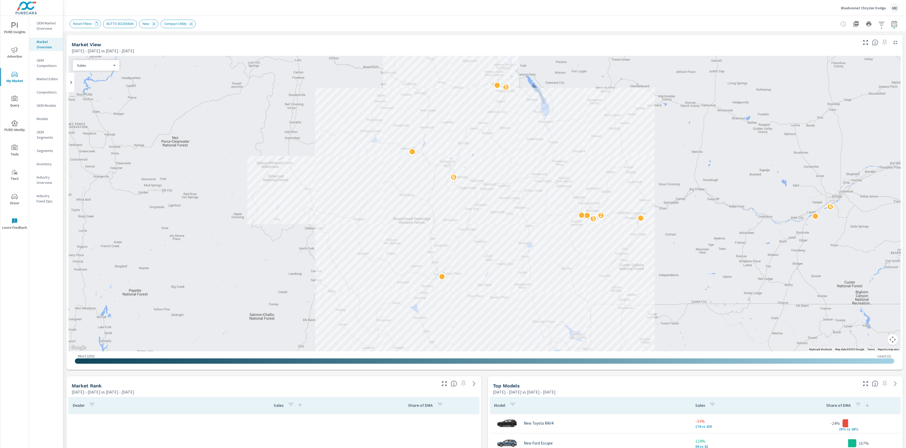
scroll to position [80, 0]
click at [867, 382] on icon "button" at bounding box center [866, 383] width 6 height 6
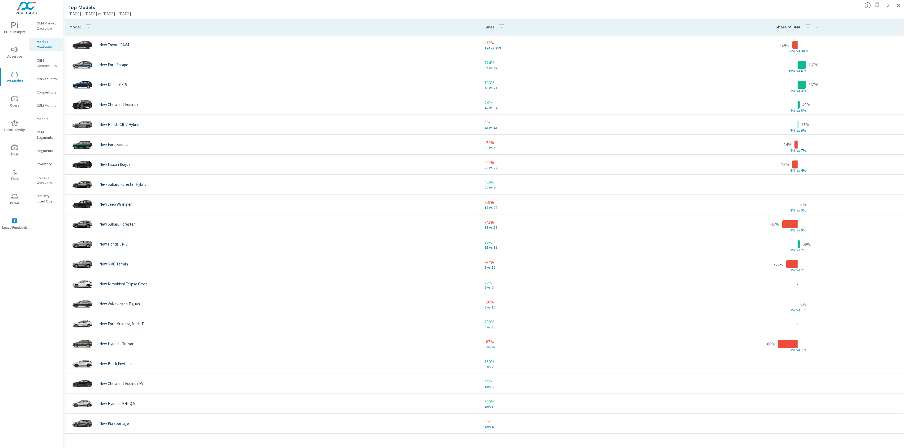
click at [446, 9] on div "Top Models" at bounding box center [465, 7] width 792 height 6
click at [478, 7] on div "Top Models" at bounding box center [465, 7] width 792 height 6
click at [775, 9] on div "Top Models" at bounding box center [465, 7] width 792 height 6
click at [901, 5] on icon "button" at bounding box center [899, 5] width 6 height 6
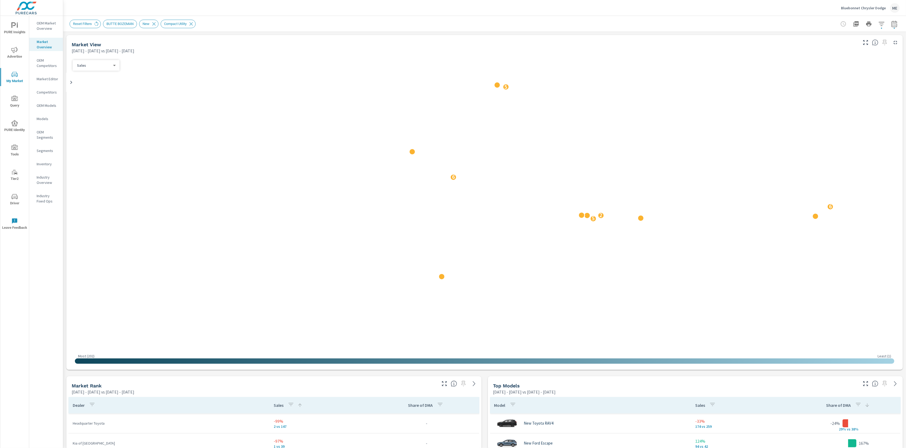
scroll to position [239, 0]
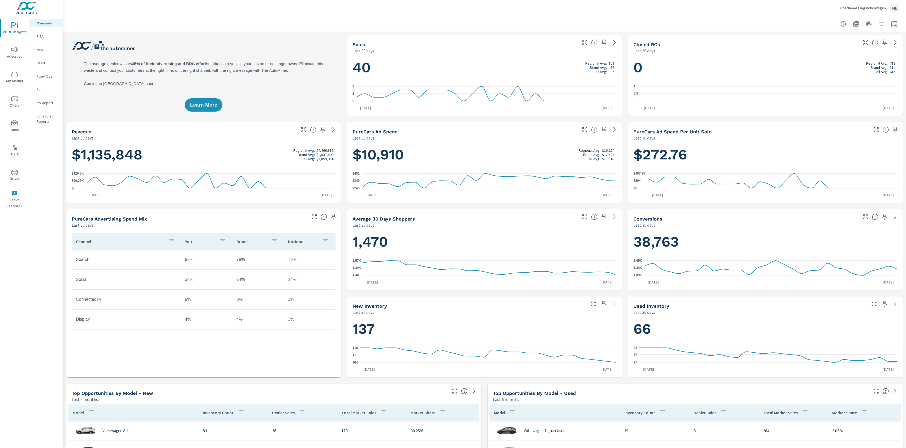
click at [453, 10] on div "Checkered Flag Volkswagen ME" at bounding box center [485, 8] width 830 height 16
click at [434, 23] on div at bounding box center [485, 24] width 830 height 16
click at [643, 19] on div at bounding box center [485, 24] width 830 height 16
click at [510, 11] on div "Checkered Flag Volkswagen ME" at bounding box center [485, 8] width 830 height 16
click at [607, 42] on button "button" at bounding box center [604, 42] width 8 height 8
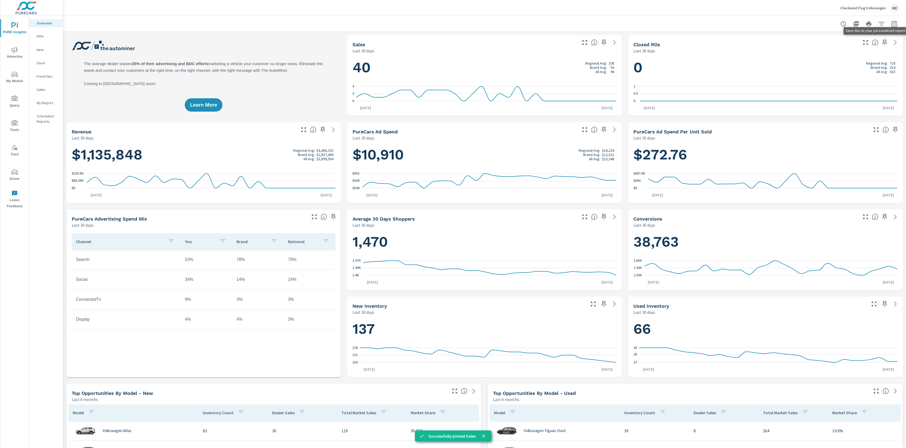
click at [887, 41] on icon "button" at bounding box center [885, 43] width 5 height 6
click at [898, 130] on icon "button" at bounding box center [895, 129] width 6 height 6
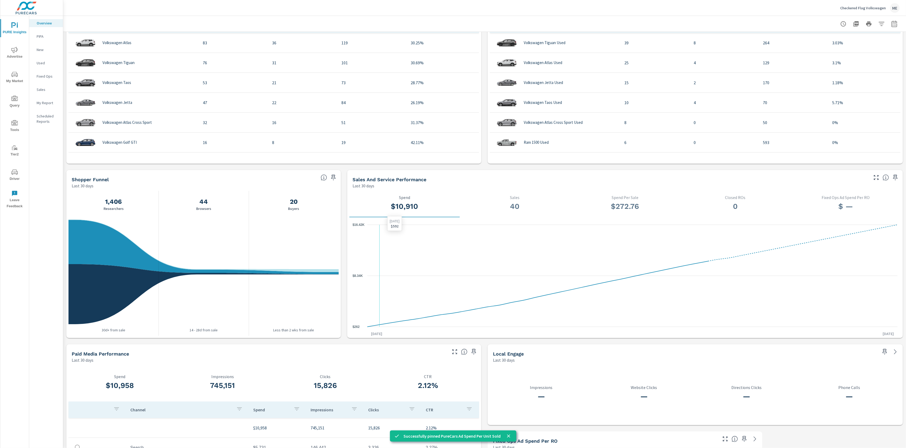
scroll to position [392, 0]
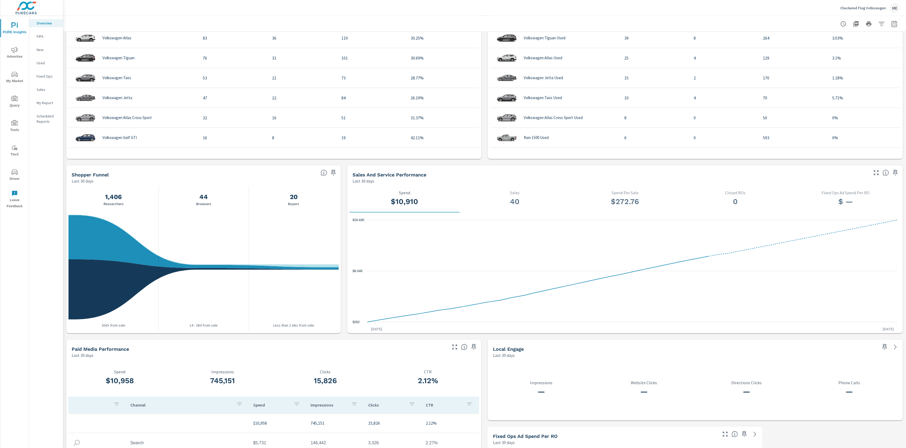
click at [334, 170] on icon "button" at bounding box center [333, 173] width 5 height 6
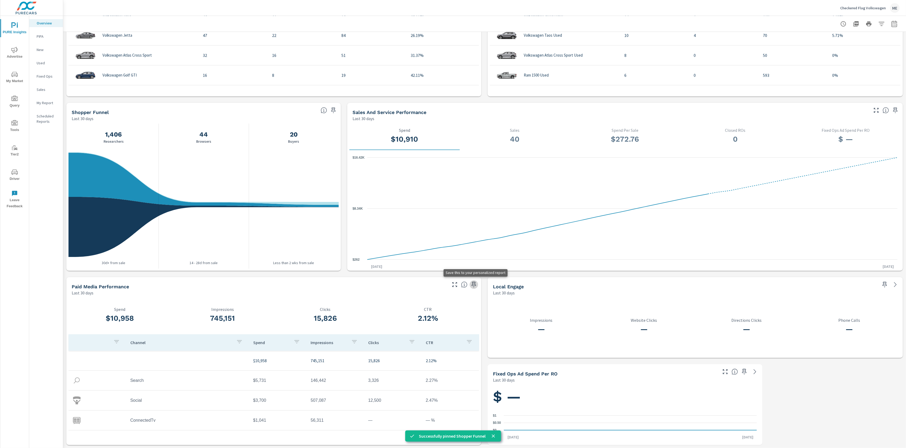
click at [476, 284] on icon "button" at bounding box center [474, 284] width 5 height 6
click at [46, 104] on p "My Report" at bounding box center [48, 102] width 22 height 5
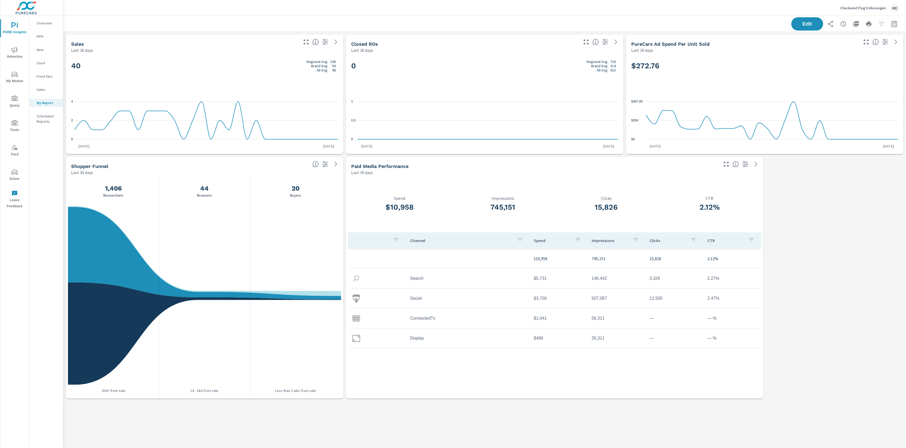
scroll to position [370, 844]
click at [42, 22] on p "Overview" at bounding box center [48, 22] width 22 height 5
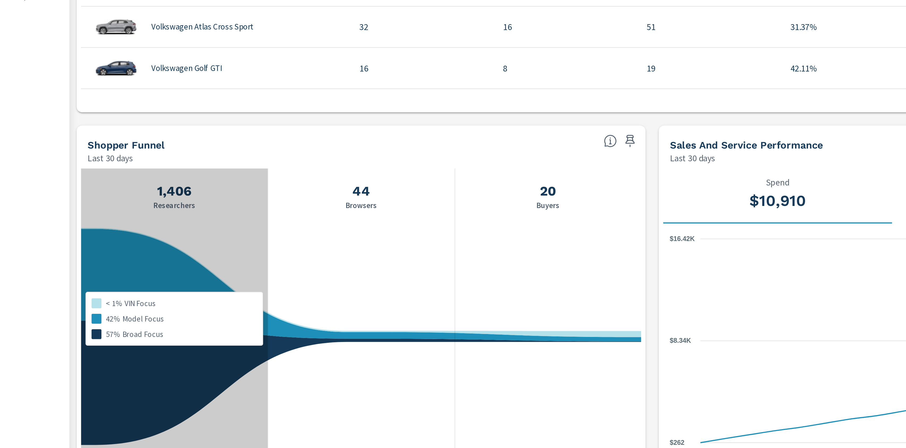
scroll to position [376, 0]
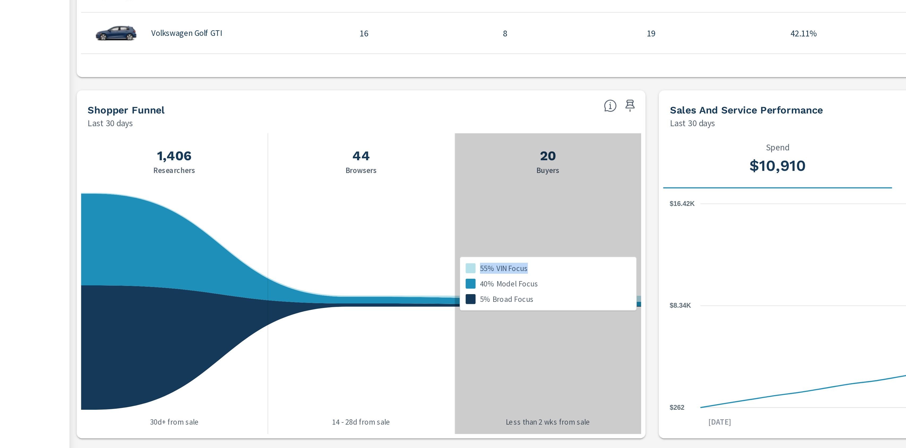
drag, startPoint x: 286, startPoint y: 269, endPoint x: 258, endPoint y: 268, distance: 27.9
click at [258, 268] on div "55% VIN Focus 40% Model Focus 5% Broad Focus" at bounding box center [276, 276] width 44 height 22
drag, startPoint x: 280, startPoint y: 269, endPoint x: 255, endPoint y: 269, distance: 25.5
click at [255, 269] on div "55% VIN Focus 40% Model Focus 5% Broad Focus" at bounding box center [276, 276] width 44 height 22
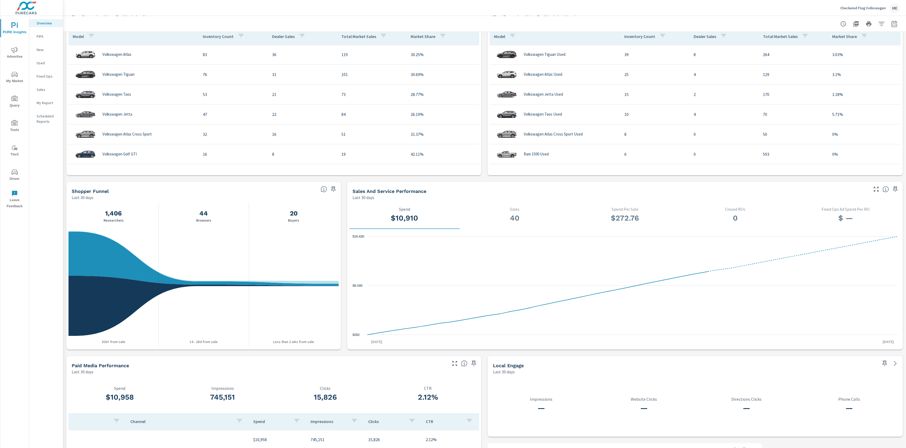
click at [16, 47] on icon "nav menu" at bounding box center [14, 50] width 6 height 6
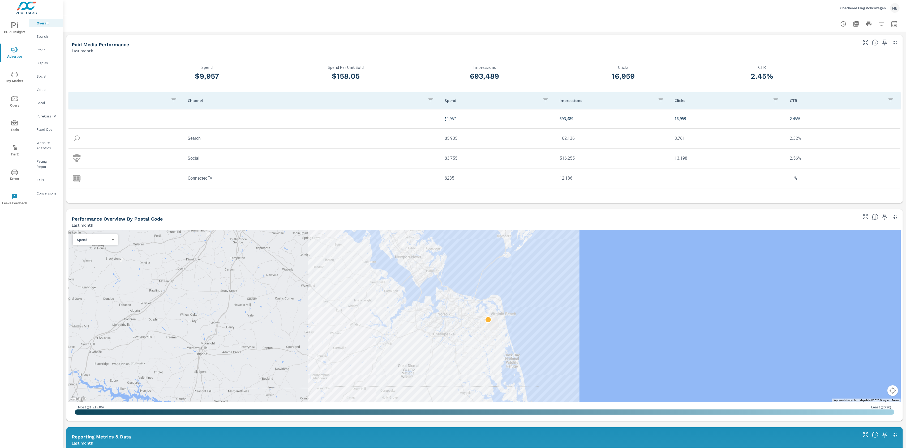
click at [41, 143] on p "Website Analytics" at bounding box center [48, 145] width 22 height 11
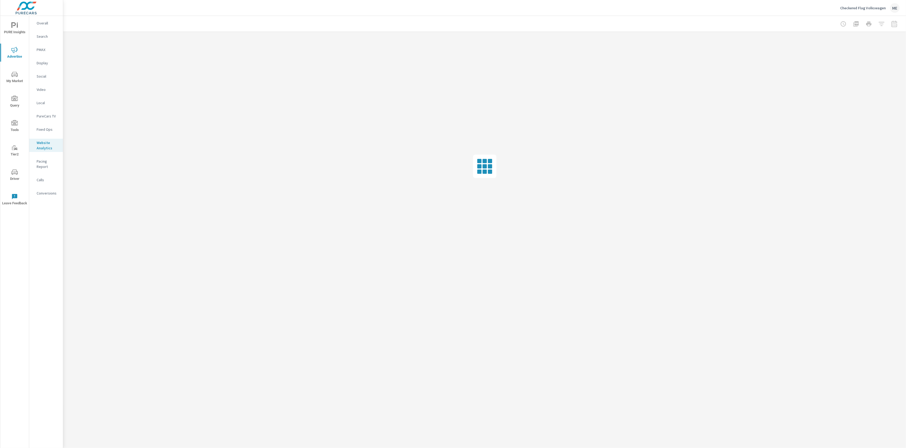
click at [523, 9] on div "Checkered Flag Volkswagen ME" at bounding box center [485, 8] width 830 height 16
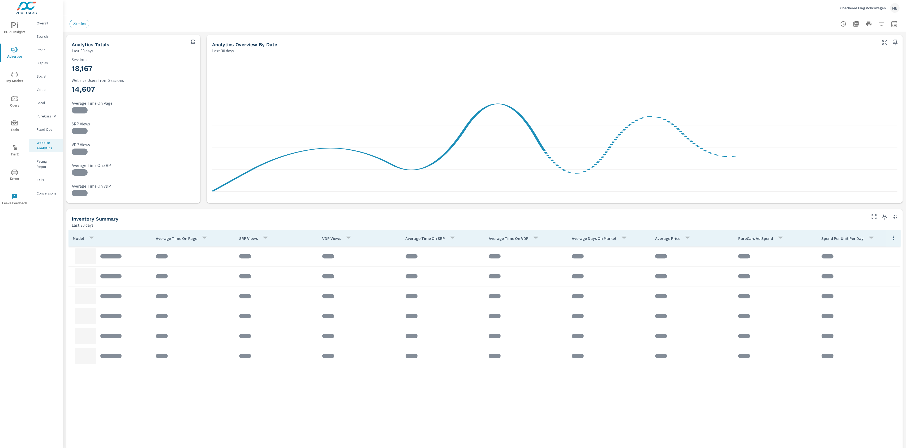
click at [523, 9] on div "Checkered Flag Volkswagen ME" at bounding box center [485, 8] width 830 height 16
click at [895, 26] on icon "button" at bounding box center [895, 23] width 6 height 6
select select "Last 30 days"
click at [802, 18] on div "20 miles" at bounding box center [485, 24] width 830 height 16
click at [896, 24] on icon "button" at bounding box center [894, 25] width 3 height 2
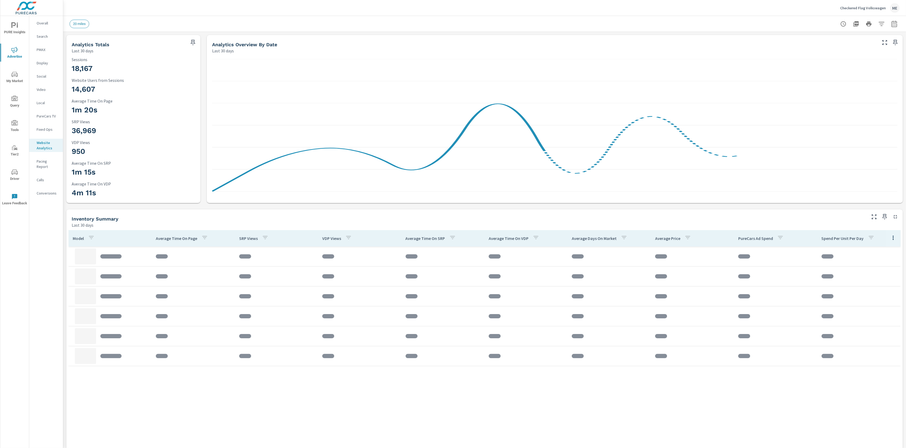
select select "Last 30 days"
click at [843, 62] on p "+ Add comparison" at bounding box center [857, 60] width 68 height 6
select select "Previous period"
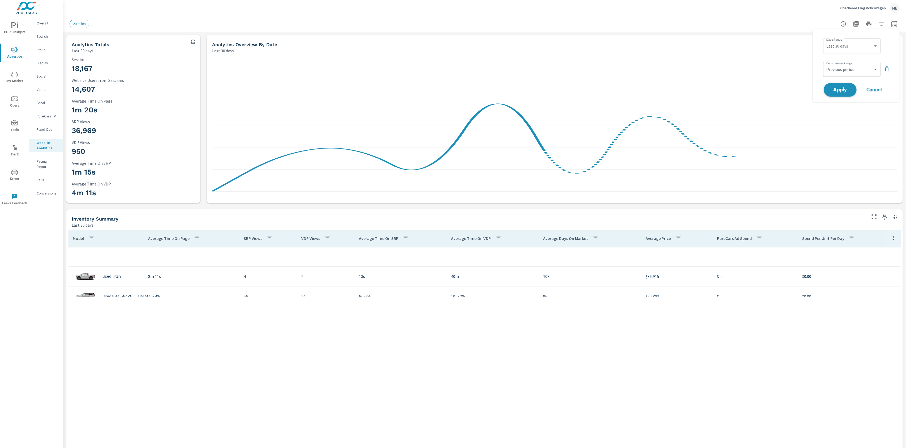
click at [844, 90] on span "Apply" at bounding box center [840, 89] width 22 height 5
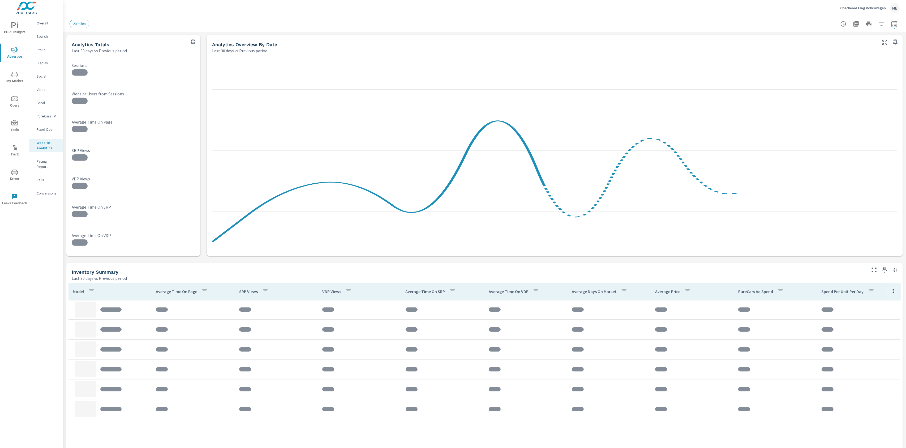
click at [715, 21] on div "20 miles" at bounding box center [448, 24] width 756 height 8
click at [386, 27] on div "20 miles" at bounding box center [448, 24] width 756 height 8
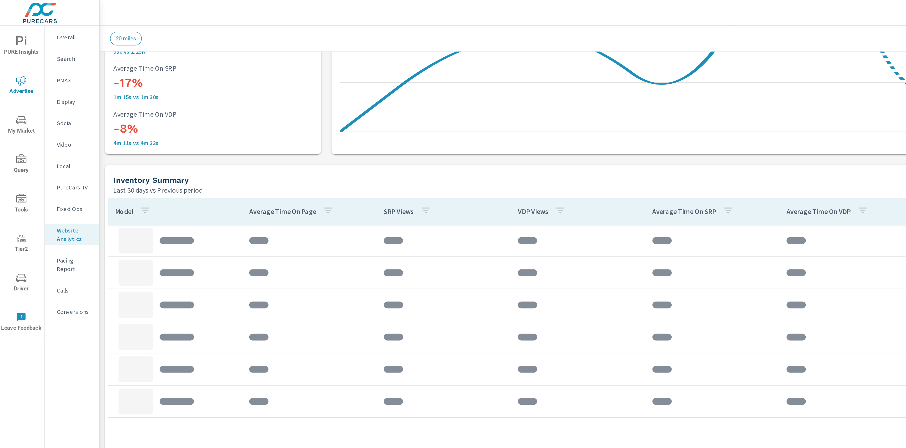
scroll to position [162, 0]
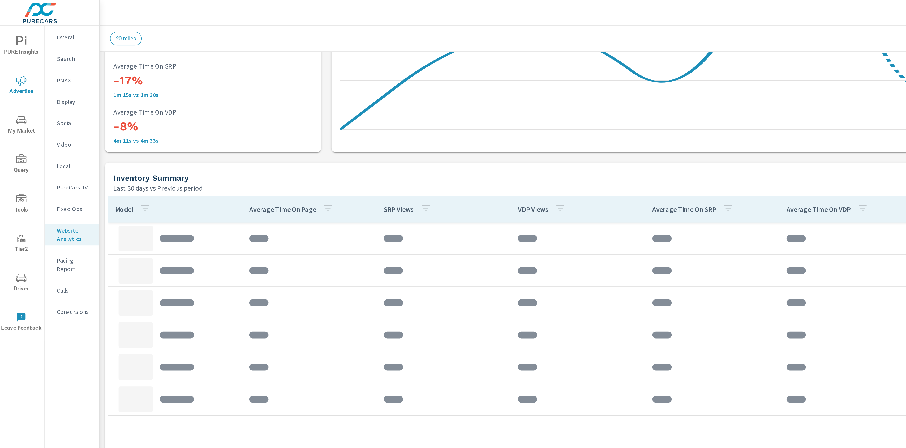
click at [66, 217] on div "Analytics Totals Last 30 days vs Previous period -6% 18.17K vs 19.35K Sessions …" at bounding box center [484, 296] width 843 height 852
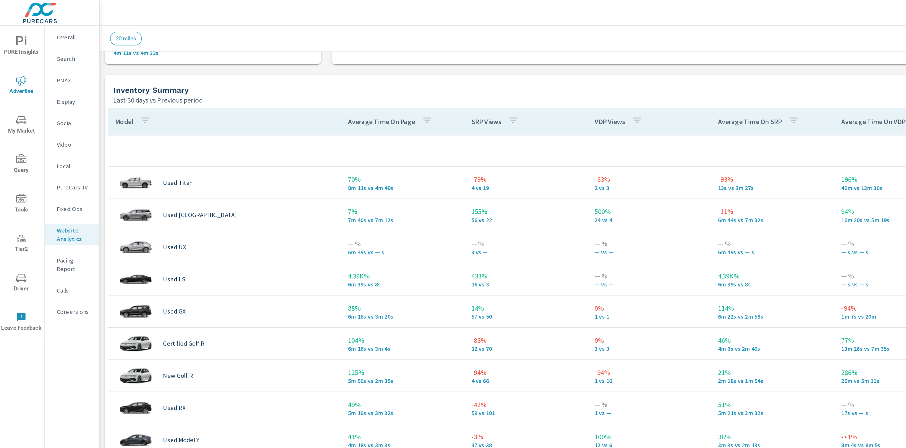
scroll to position [217, 0]
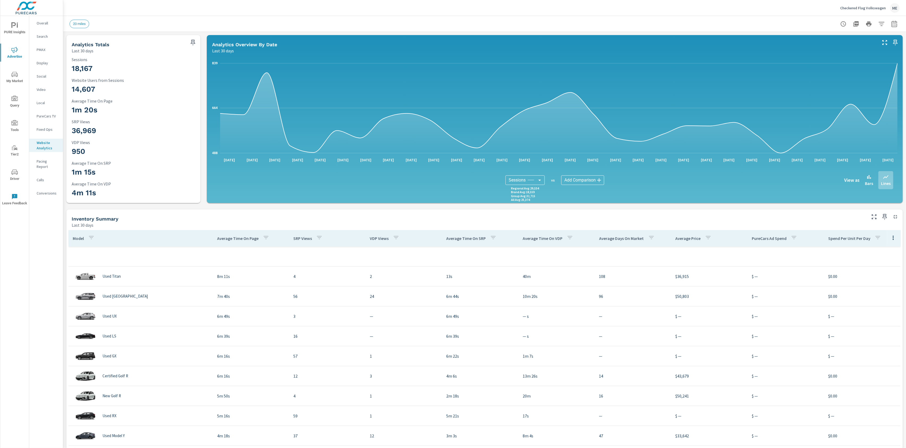
click at [677, 22] on div "20 miles" at bounding box center [448, 24] width 756 height 8
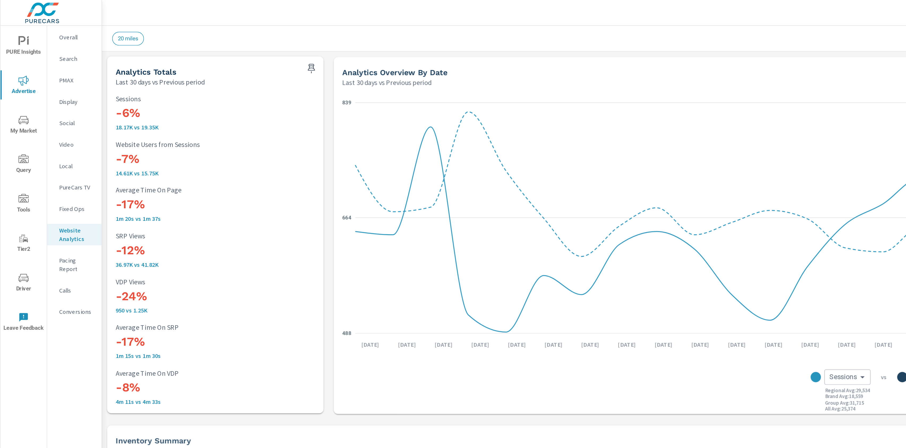
click at [419, 13] on div "Checkered Flag Volkswagen ME" at bounding box center [485, 8] width 830 height 16
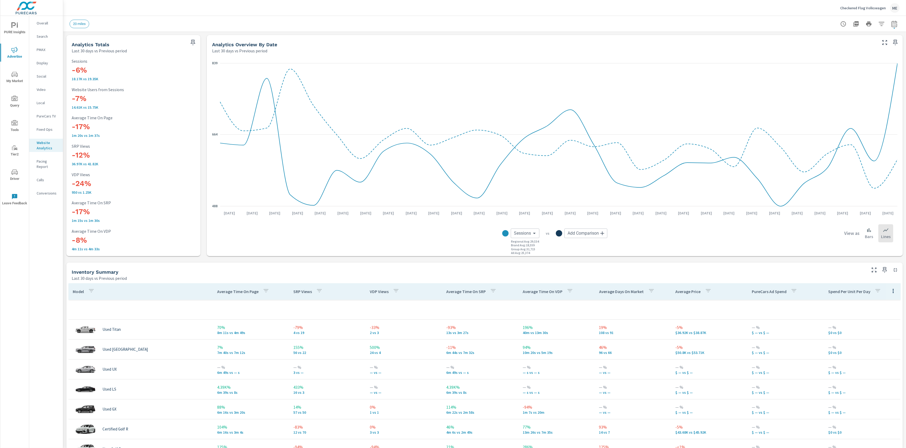
click at [675, 22] on div "20 miles" at bounding box center [448, 24] width 756 height 8
click at [881, 25] on icon "button" at bounding box center [882, 24] width 6 height 6
click at [290, 13] on div at bounding box center [453, 224] width 906 height 448
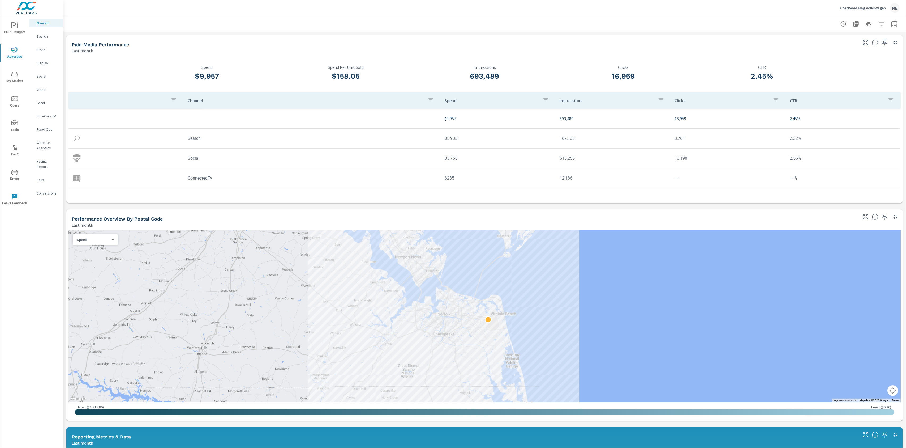
click at [469, 213] on div "Performance Overview By Postal Code Last month" at bounding box center [462, 218] width 793 height 19
click at [458, 208] on div "Paid Media Performance Last month $9,957 Spend $158.05 Spend Per Unit Sold 693,…" at bounding box center [484, 402] width 843 height 740
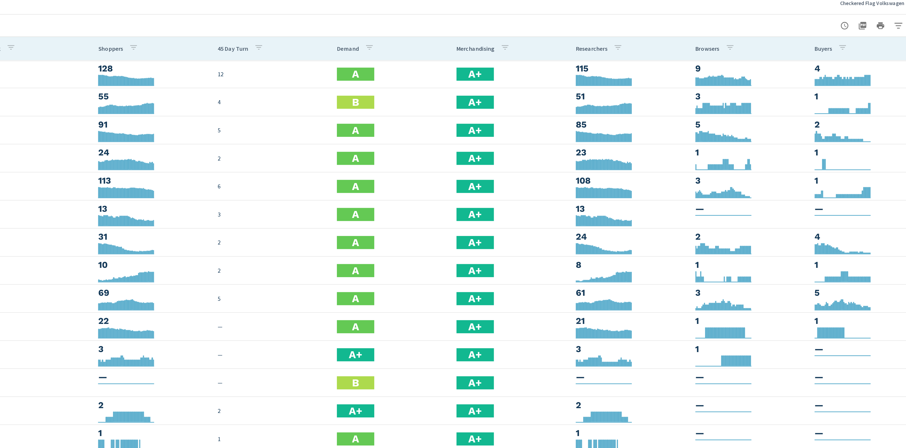
click at [687, 18] on div "20 miles" at bounding box center [485, 24] width 830 height 16
